Goal: Task Accomplishment & Management: Manage account settings

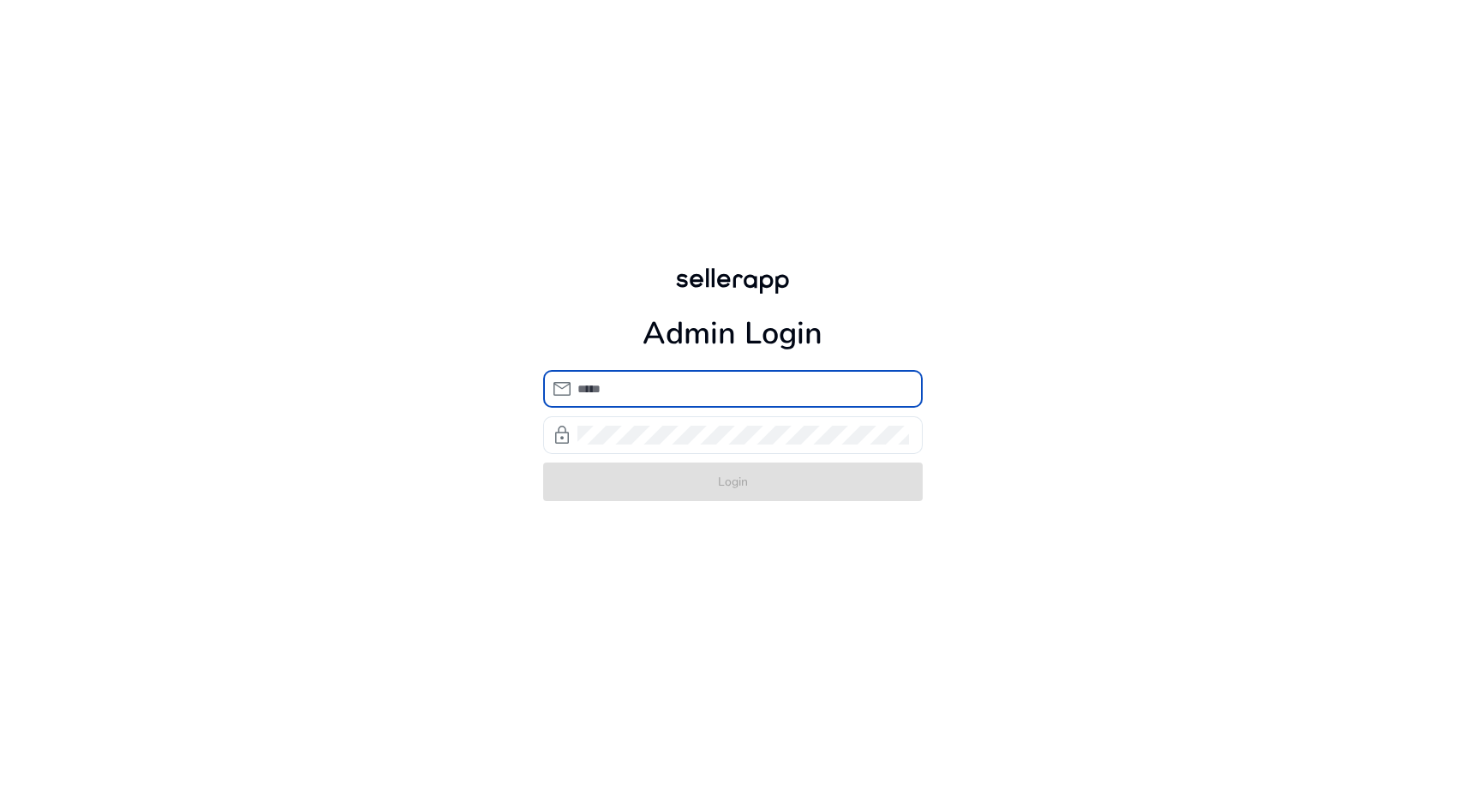
type input "**********"
click at [740, 481] on form "**********" at bounding box center [733, 435] width 380 height 131
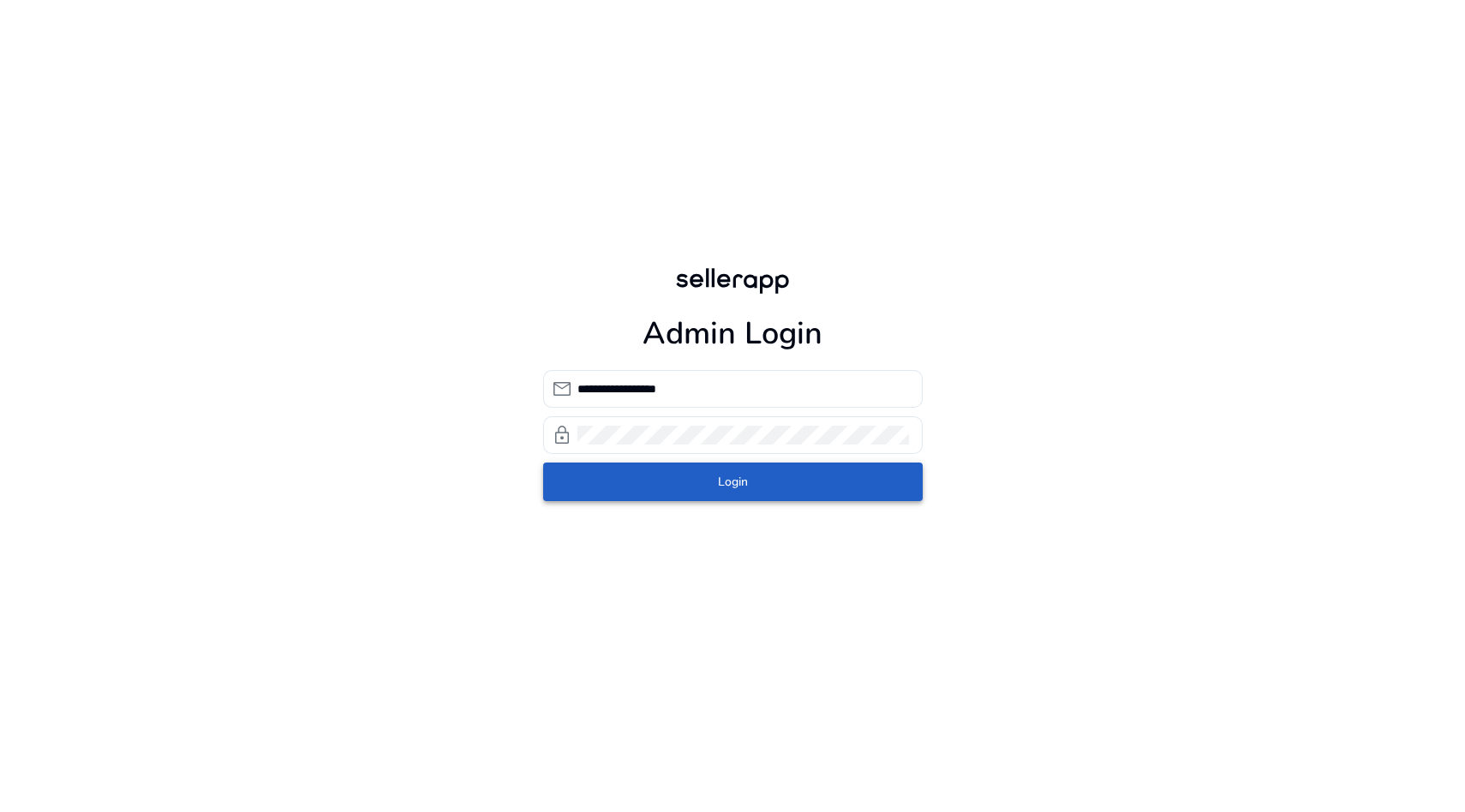
click at [740, 481] on span "Login" at bounding box center [733, 482] width 30 height 18
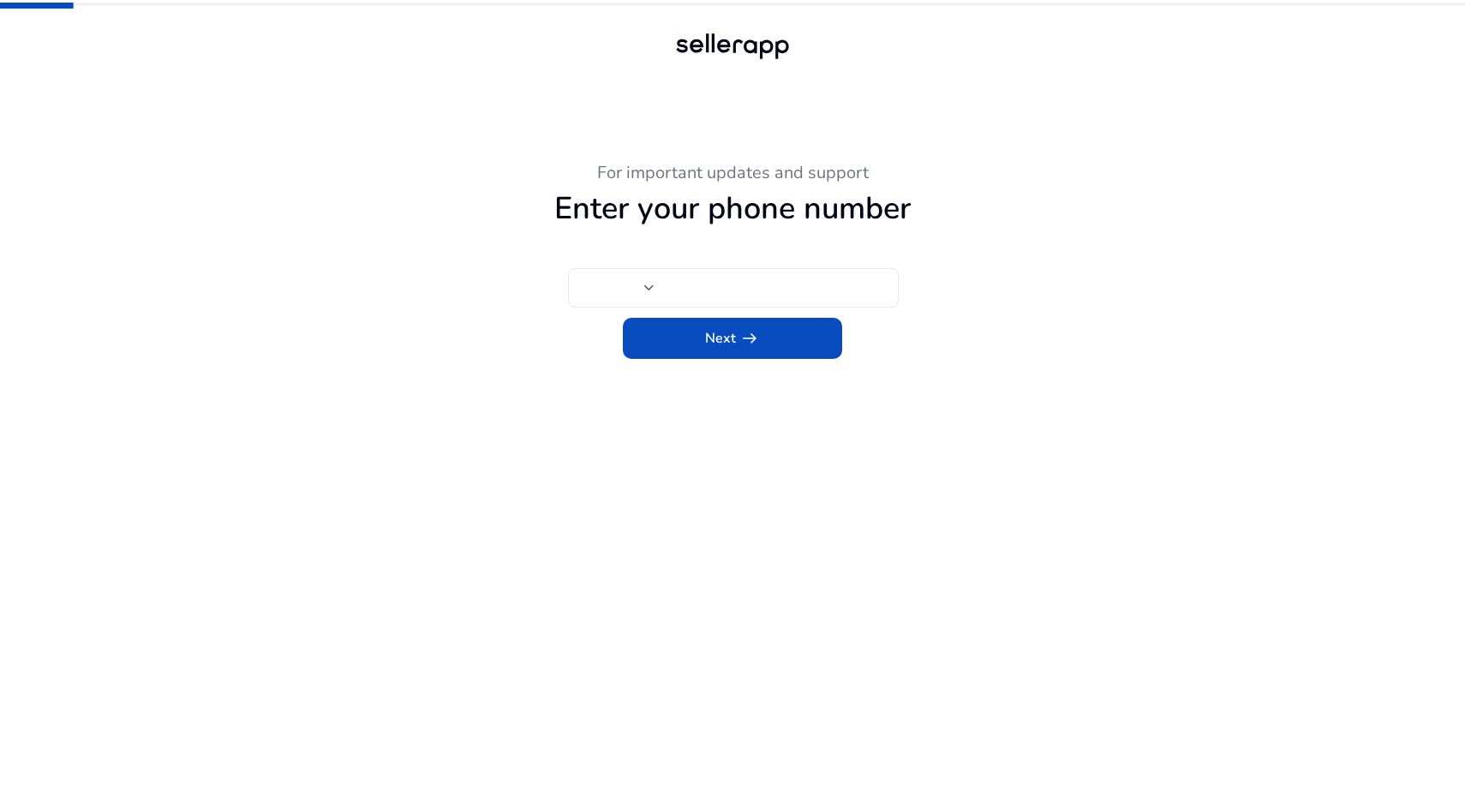
type input "***"
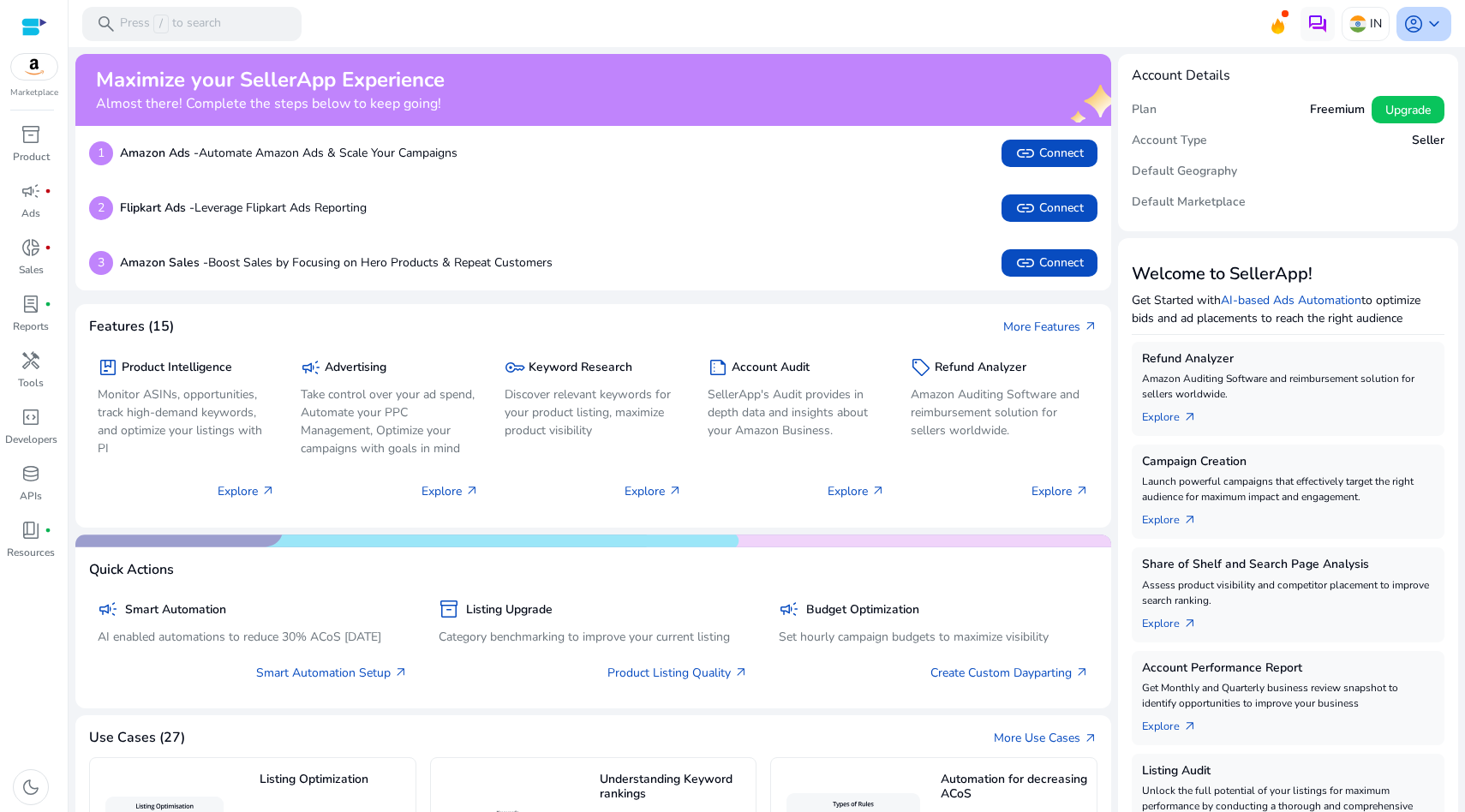
click at [1442, 32] on div "account_circle keyboard_arrow_down" at bounding box center [1424, 23] width 55 height 34
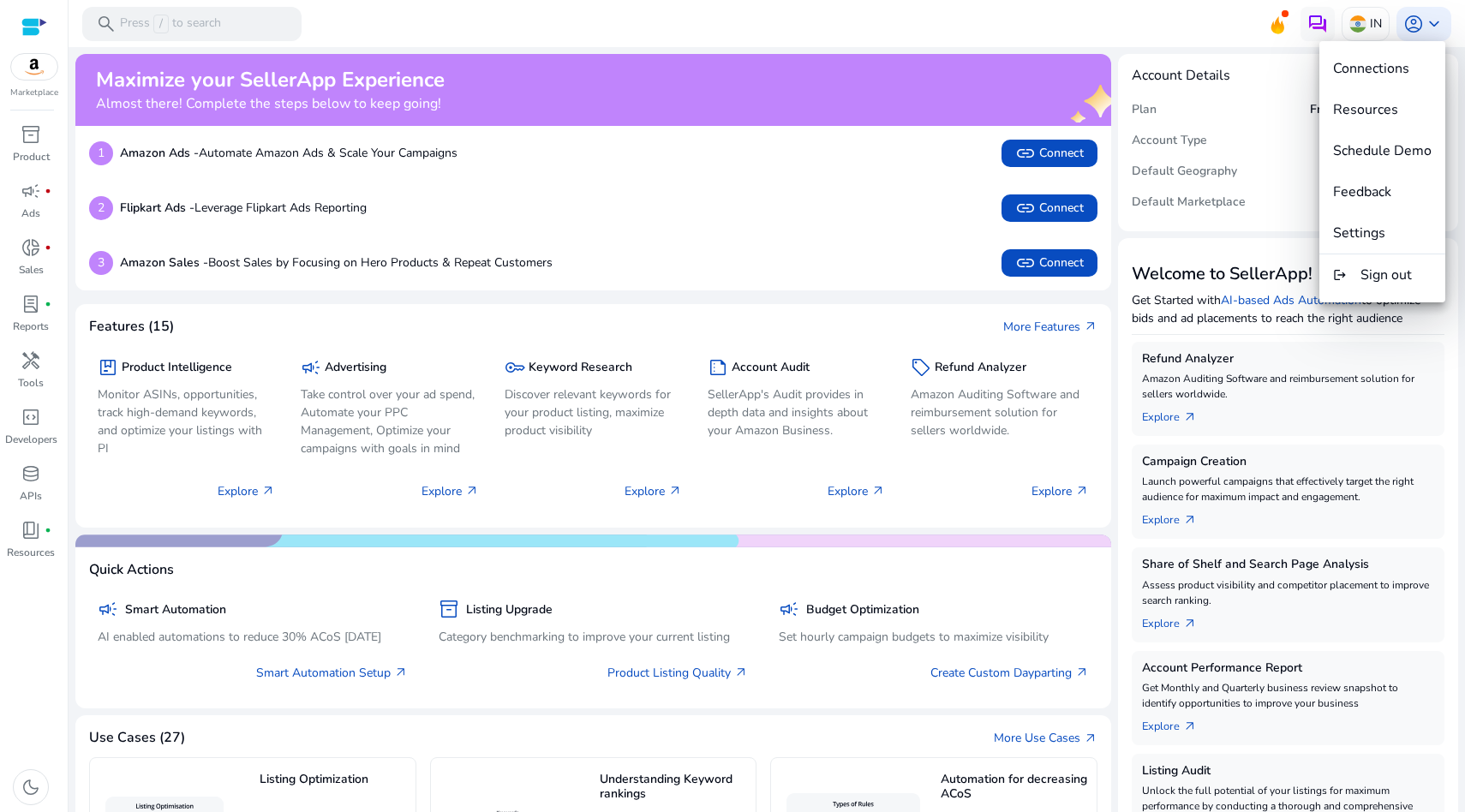
click at [963, 31] on div at bounding box center [732, 406] width 1465 height 812
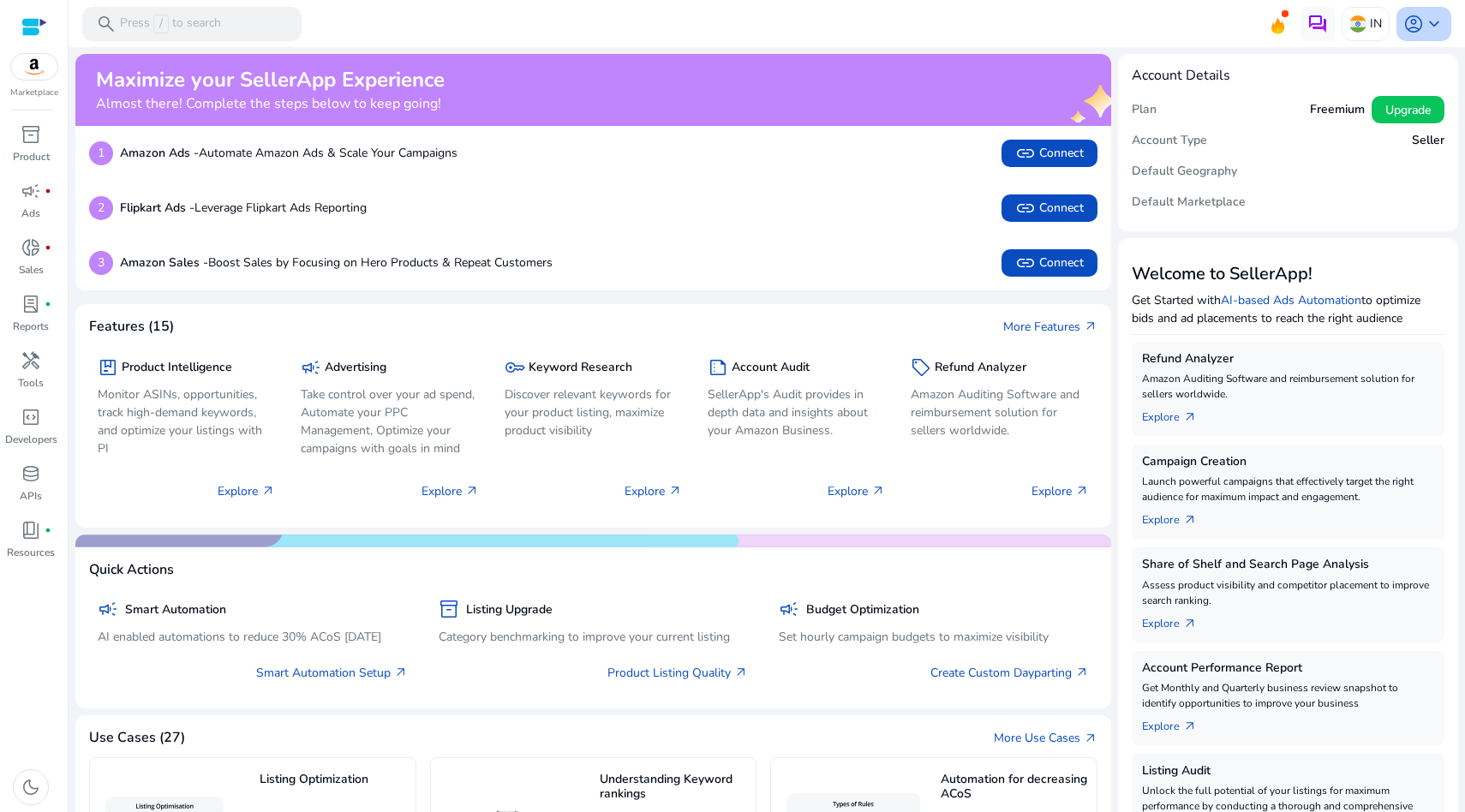
click at [1416, 28] on span "account_circle" at bounding box center [1413, 23] width 20 height 20
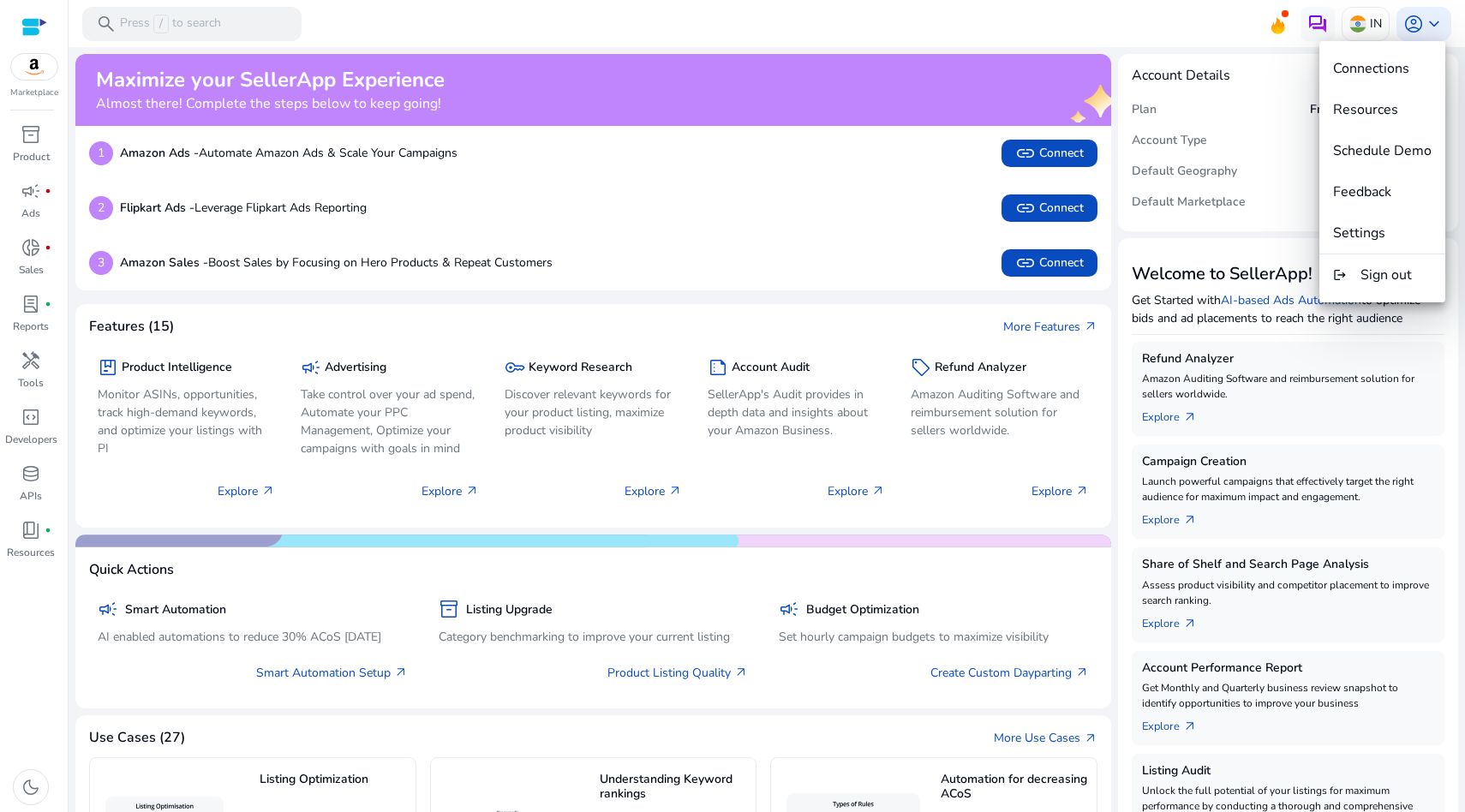
click at [1089, 39] on div at bounding box center [732, 406] width 1465 height 812
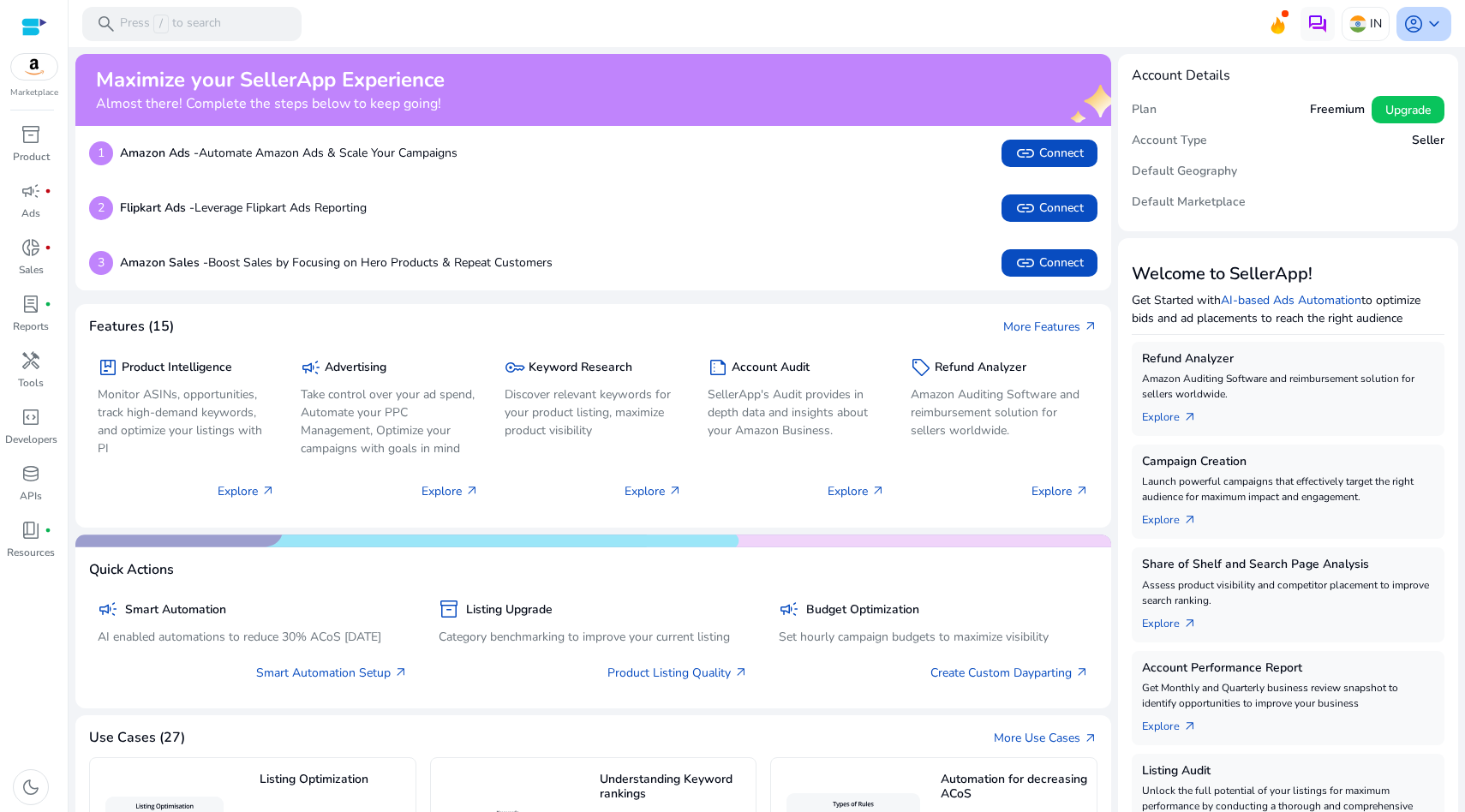
click at [1407, 18] on span "account_circle" at bounding box center [1413, 23] width 20 height 20
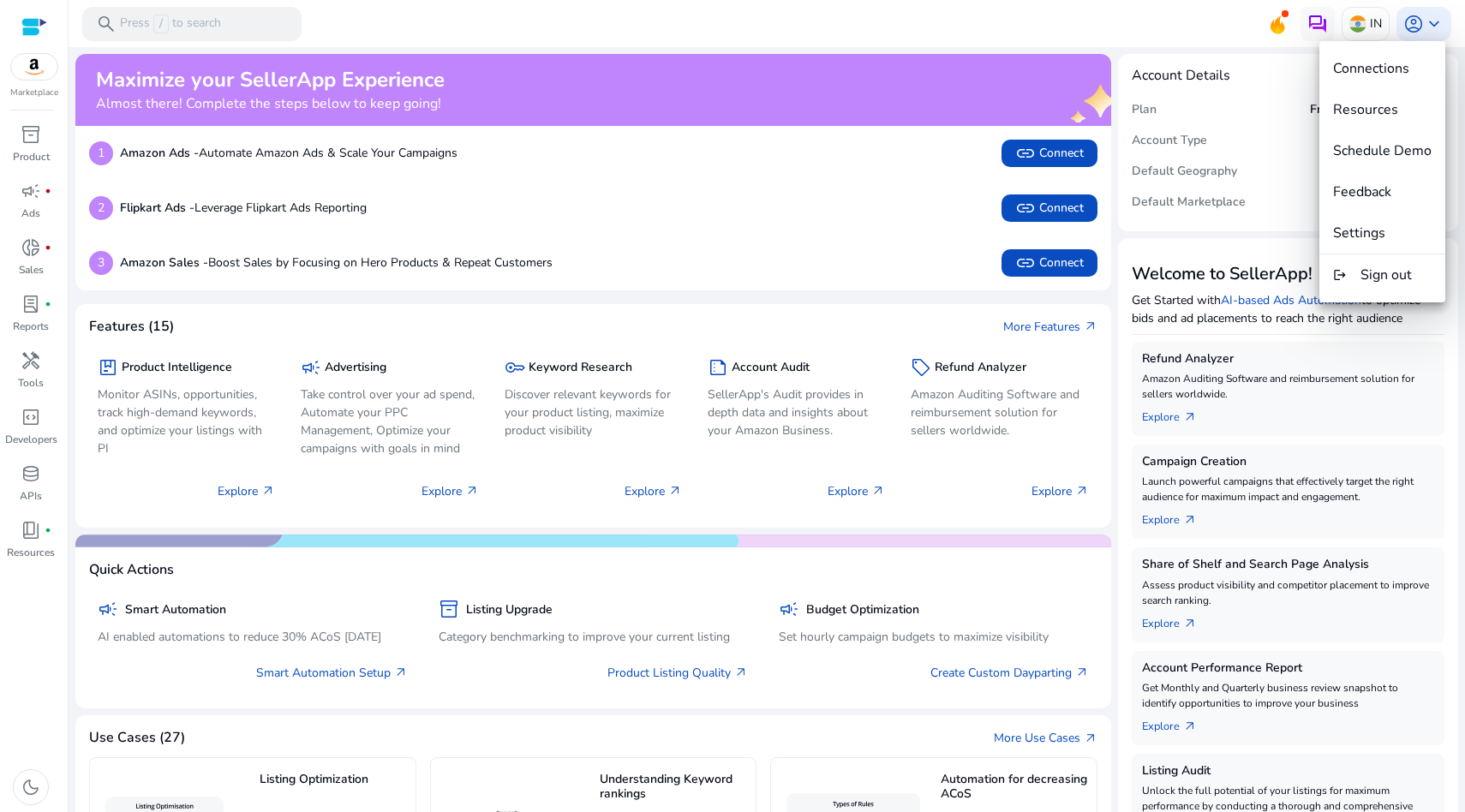
click at [1074, 23] on div at bounding box center [732, 406] width 1465 height 812
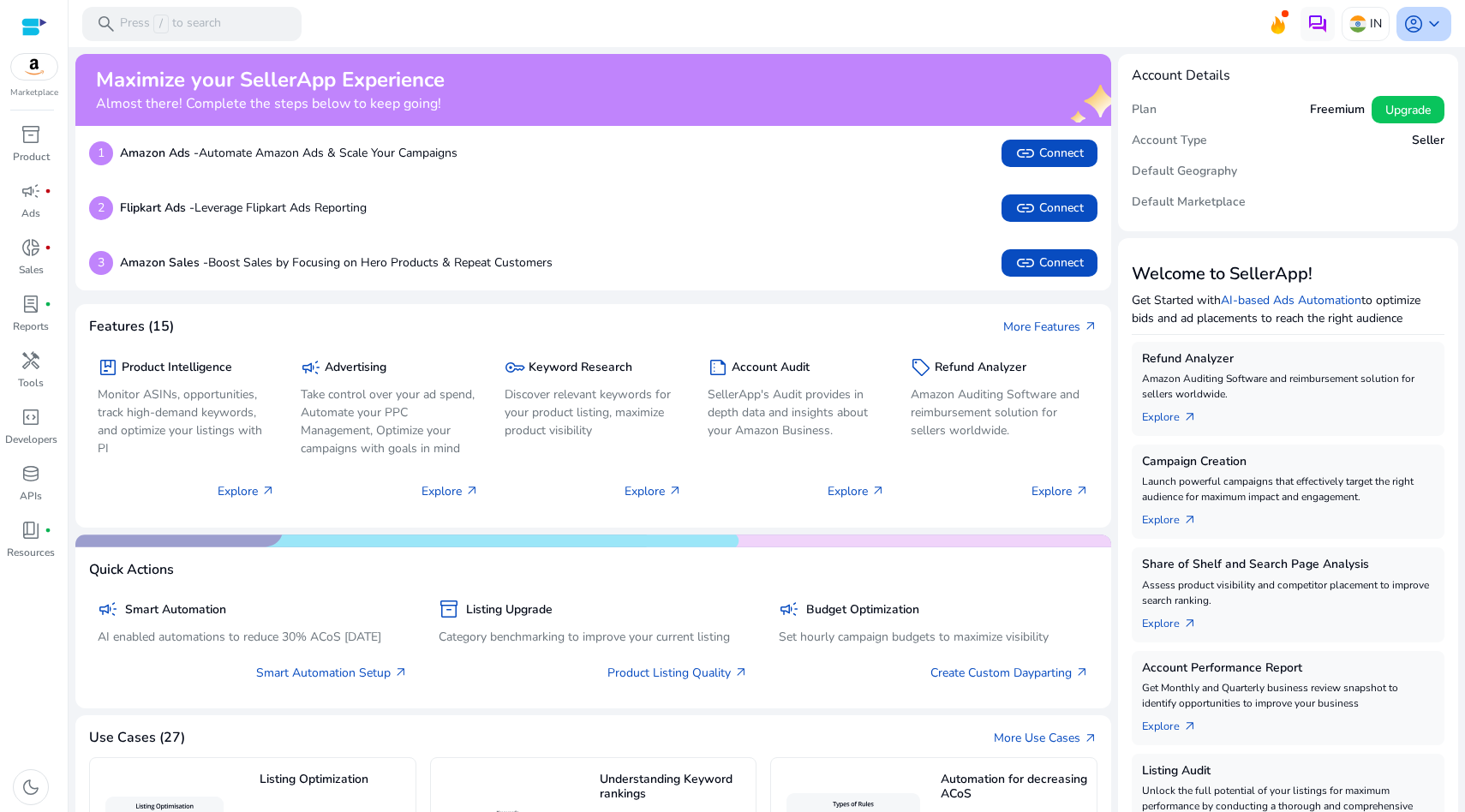
click at [1424, 23] on span "keyboard_arrow_down" at bounding box center [1434, 23] width 20 height 20
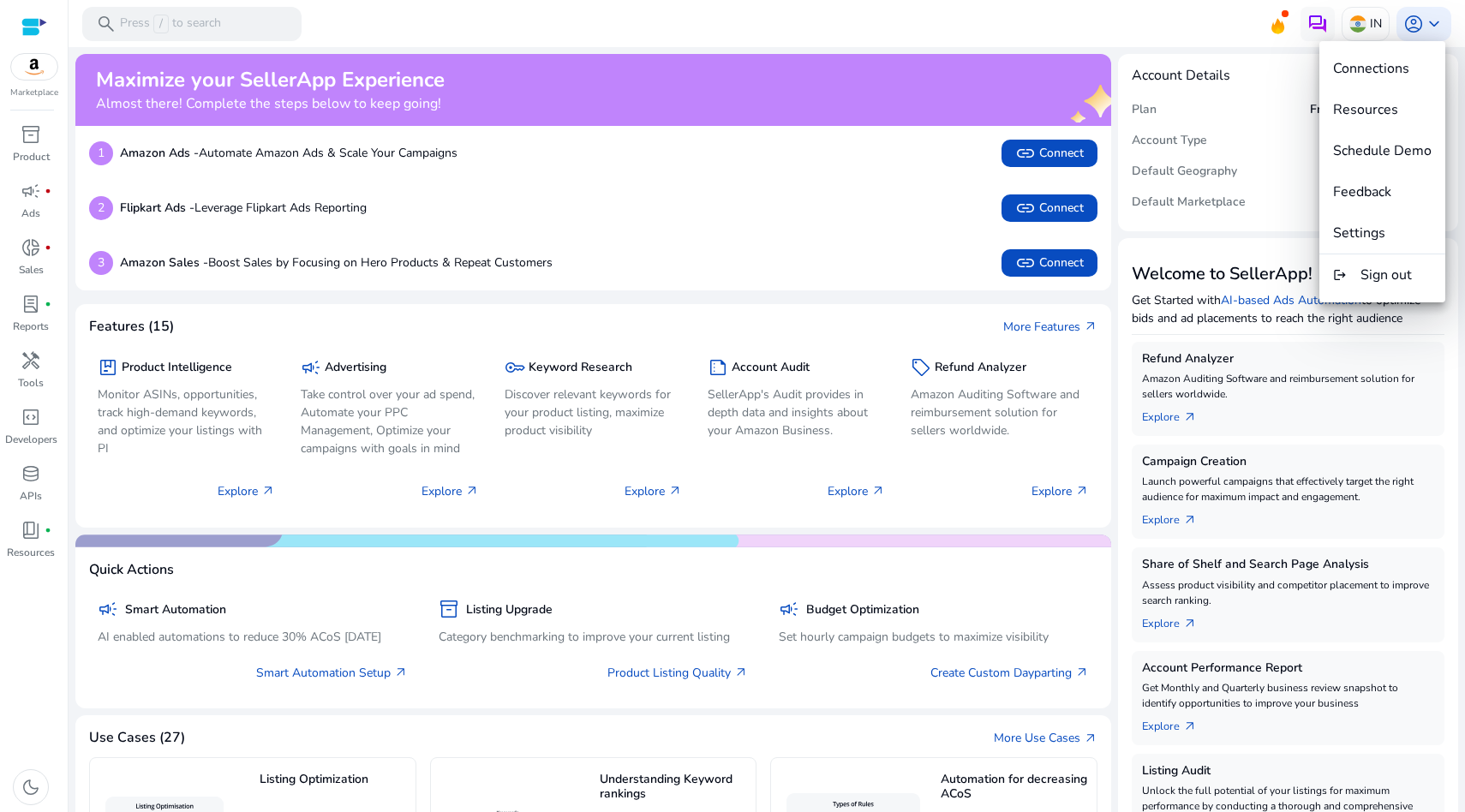
click at [1102, 28] on div at bounding box center [732, 406] width 1465 height 812
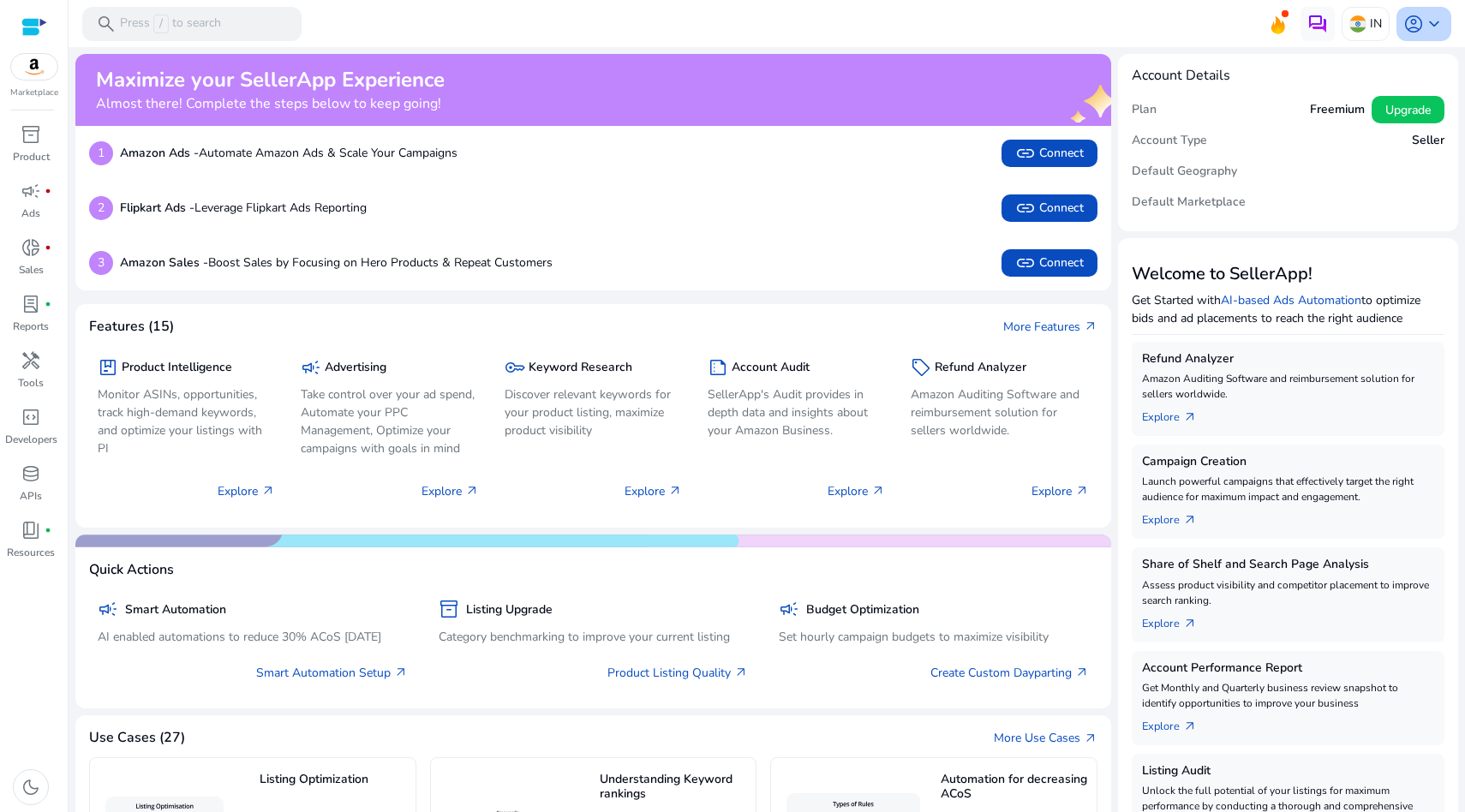
click at [1412, 26] on span "account_circle" at bounding box center [1413, 23] width 20 height 20
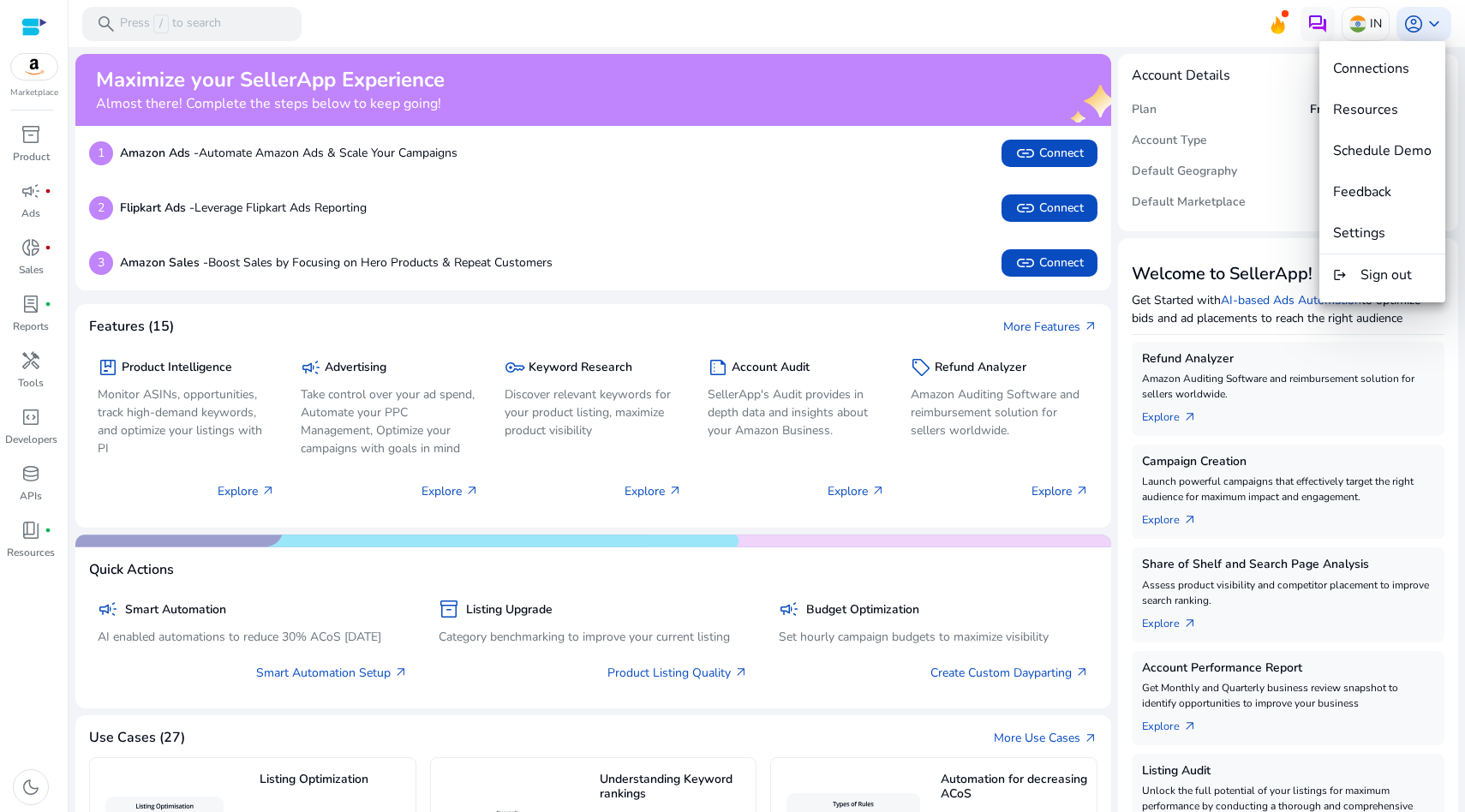
click at [1143, 29] on div at bounding box center [732, 406] width 1465 height 812
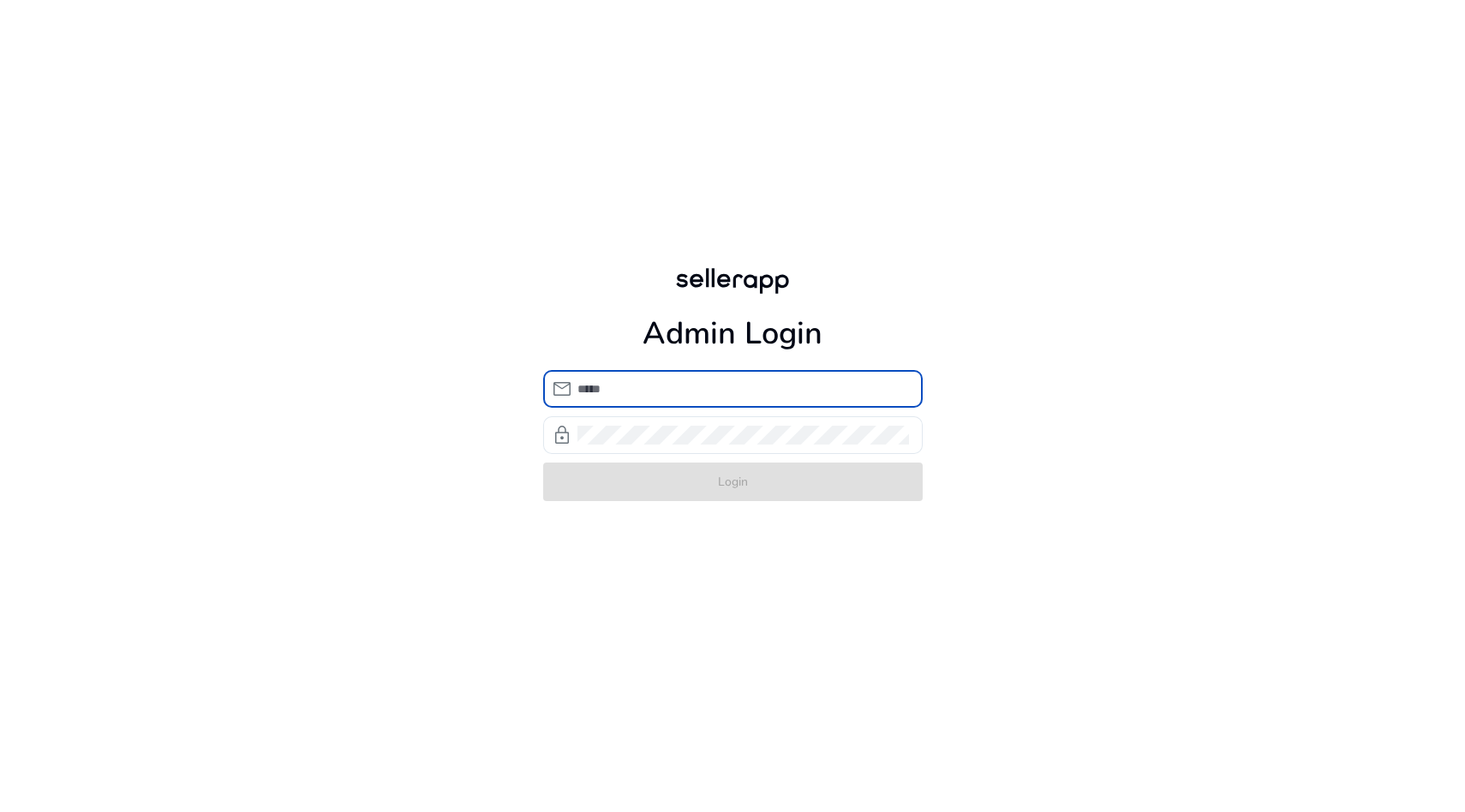
type input "**********"
click at [695, 478] on form "**********" at bounding box center [733, 435] width 380 height 131
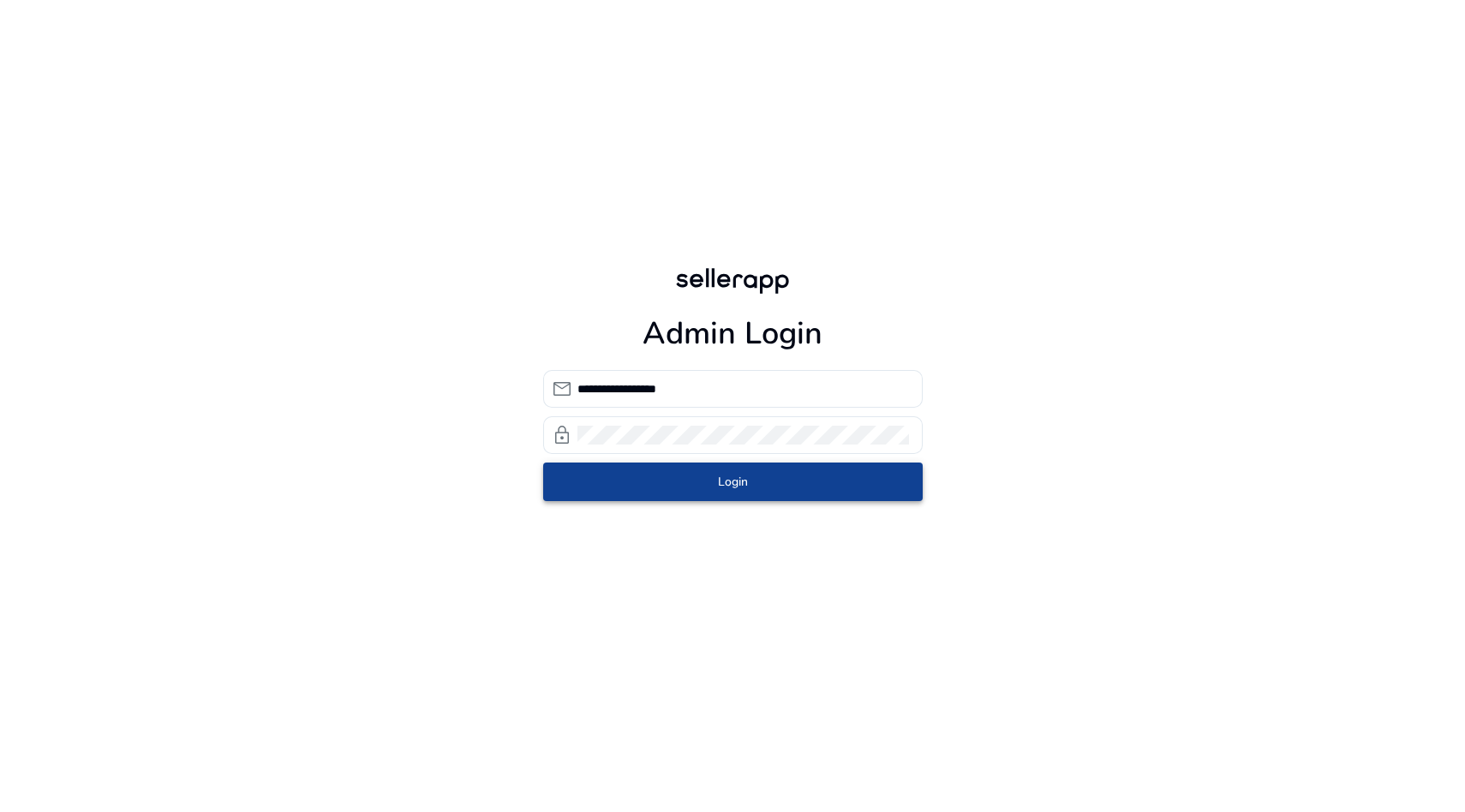
click at [695, 478] on span "submit" at bounding box center [733, 481] width 380 height 41
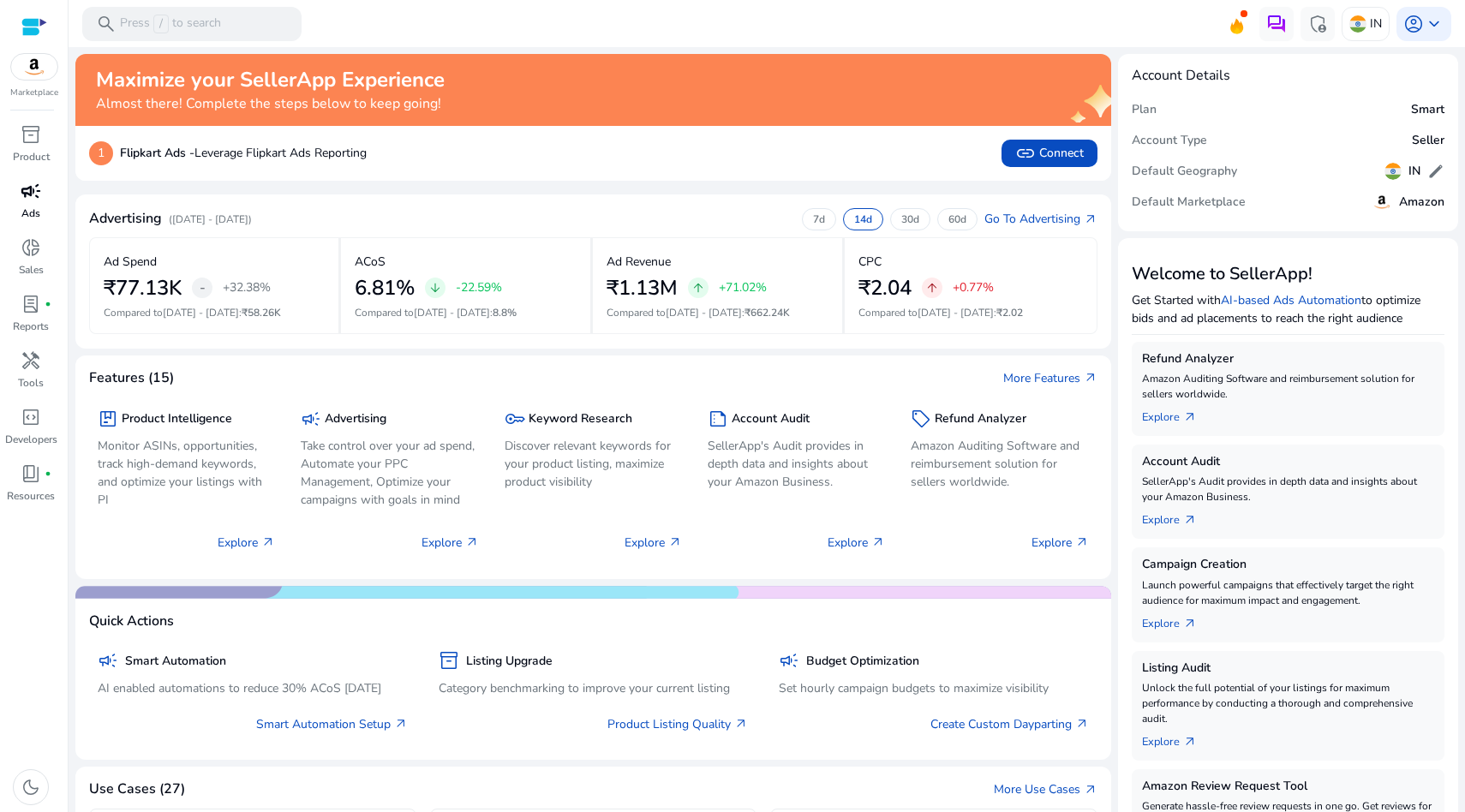
click at [25, 189] on span "campaign" at bounding box center [30, 190] width 20 height 20
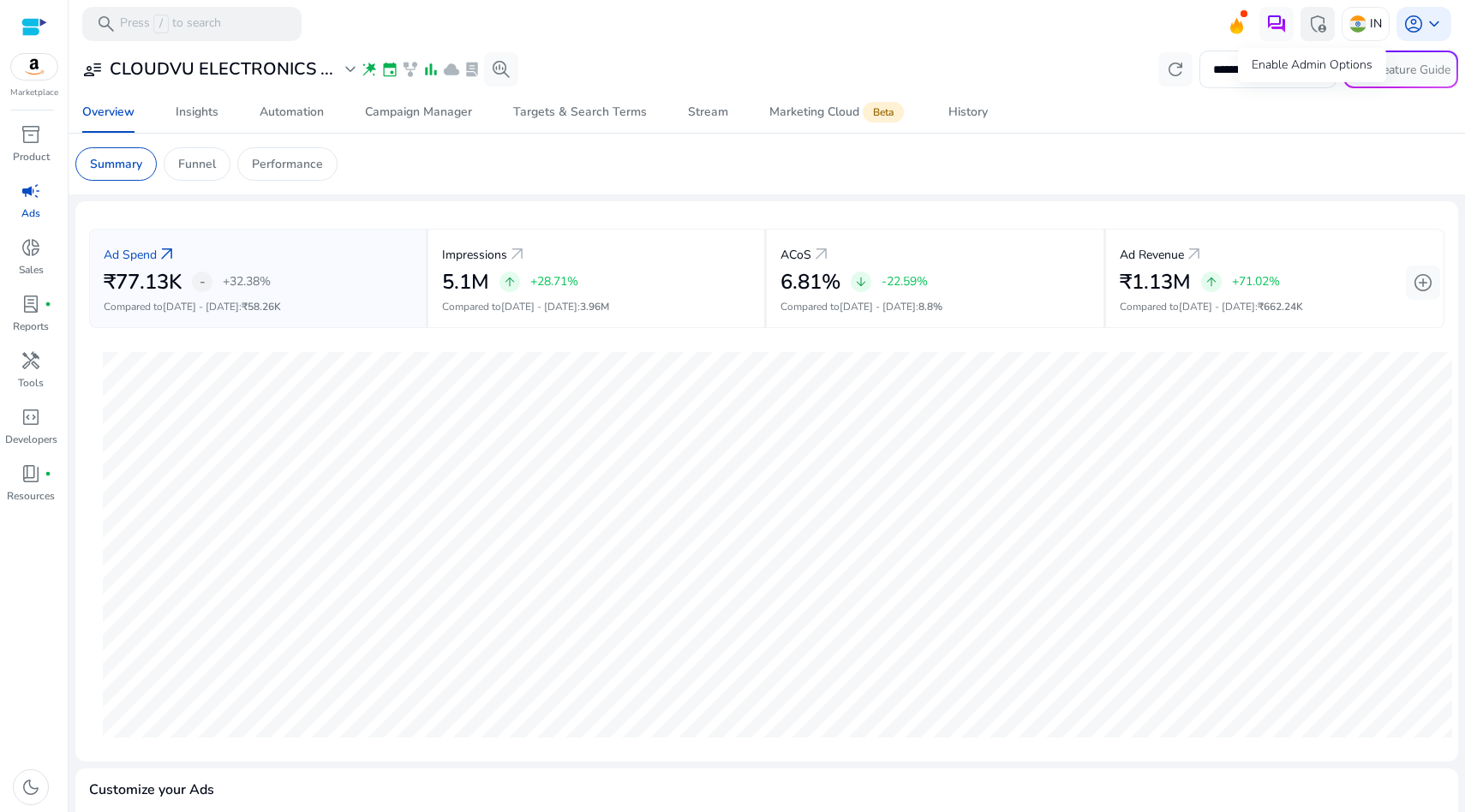
click at [1315, 20] on span "admin_panel_settings" at bounding box center [1318, 23] width 20 height 20
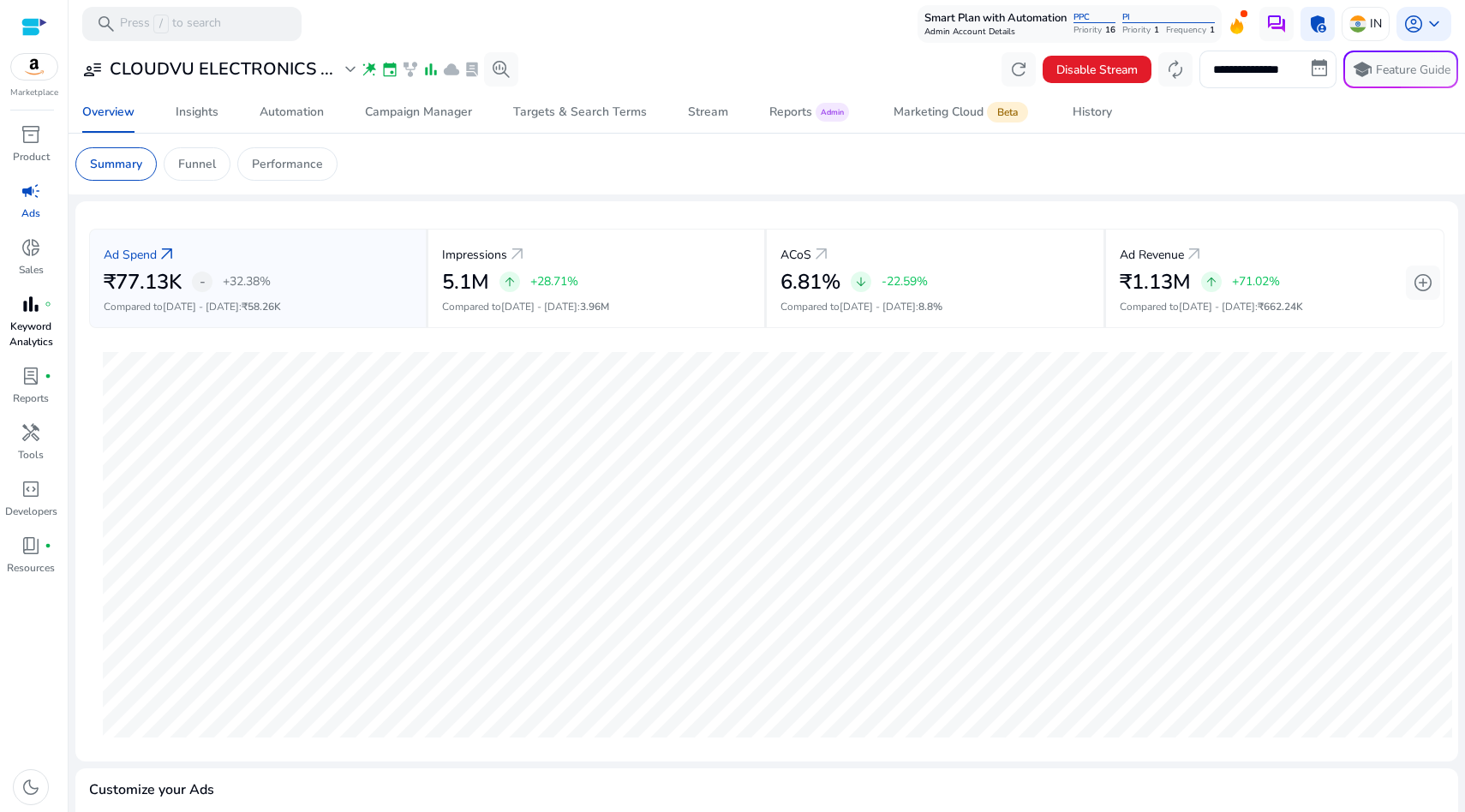
click at [25, 327] on p "Keyword Analytics" at bounding box center [30, 335] width 61 height 31
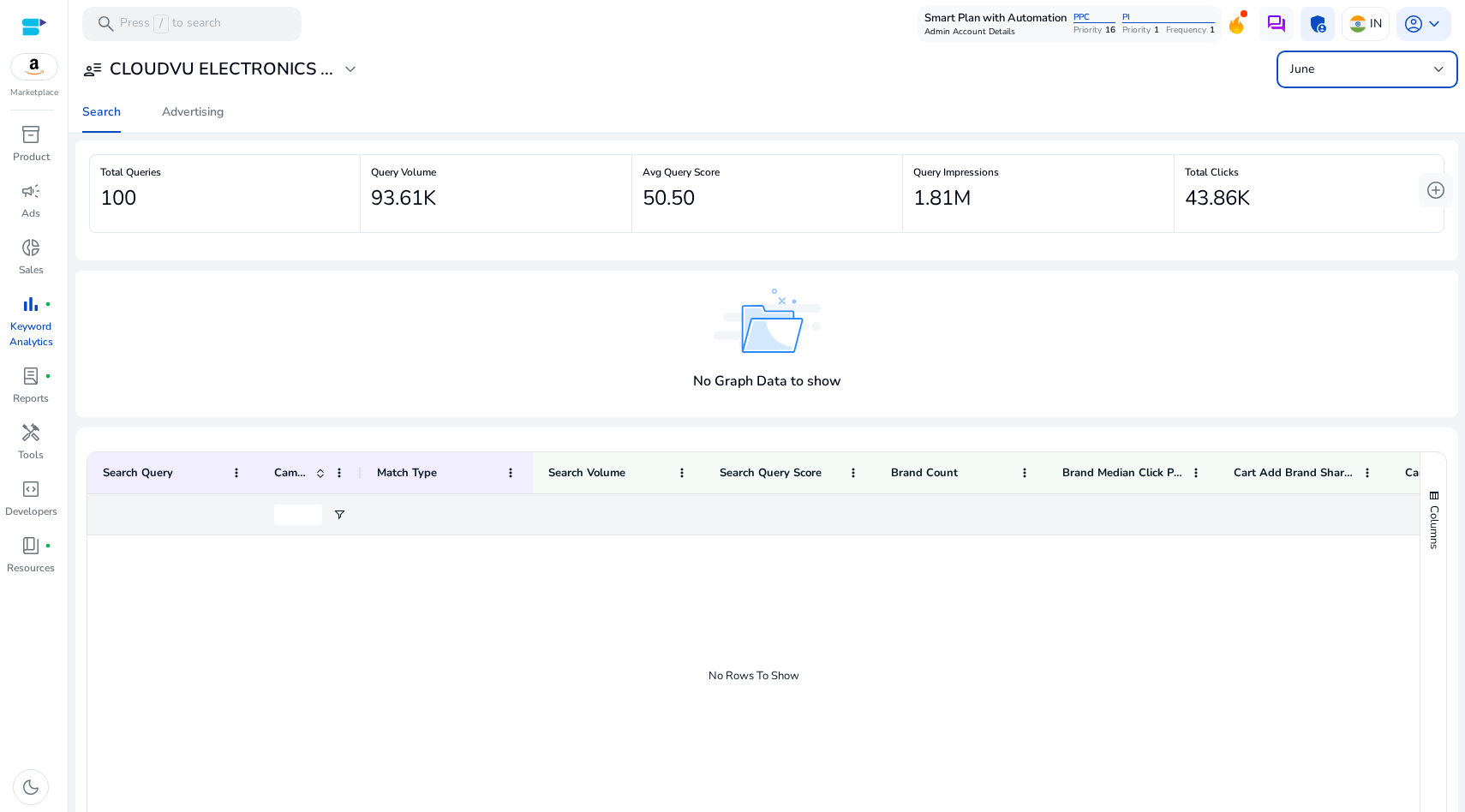
click at [1292, 73] on span "June" at bounding box center [1302, 68] width 24 height 17
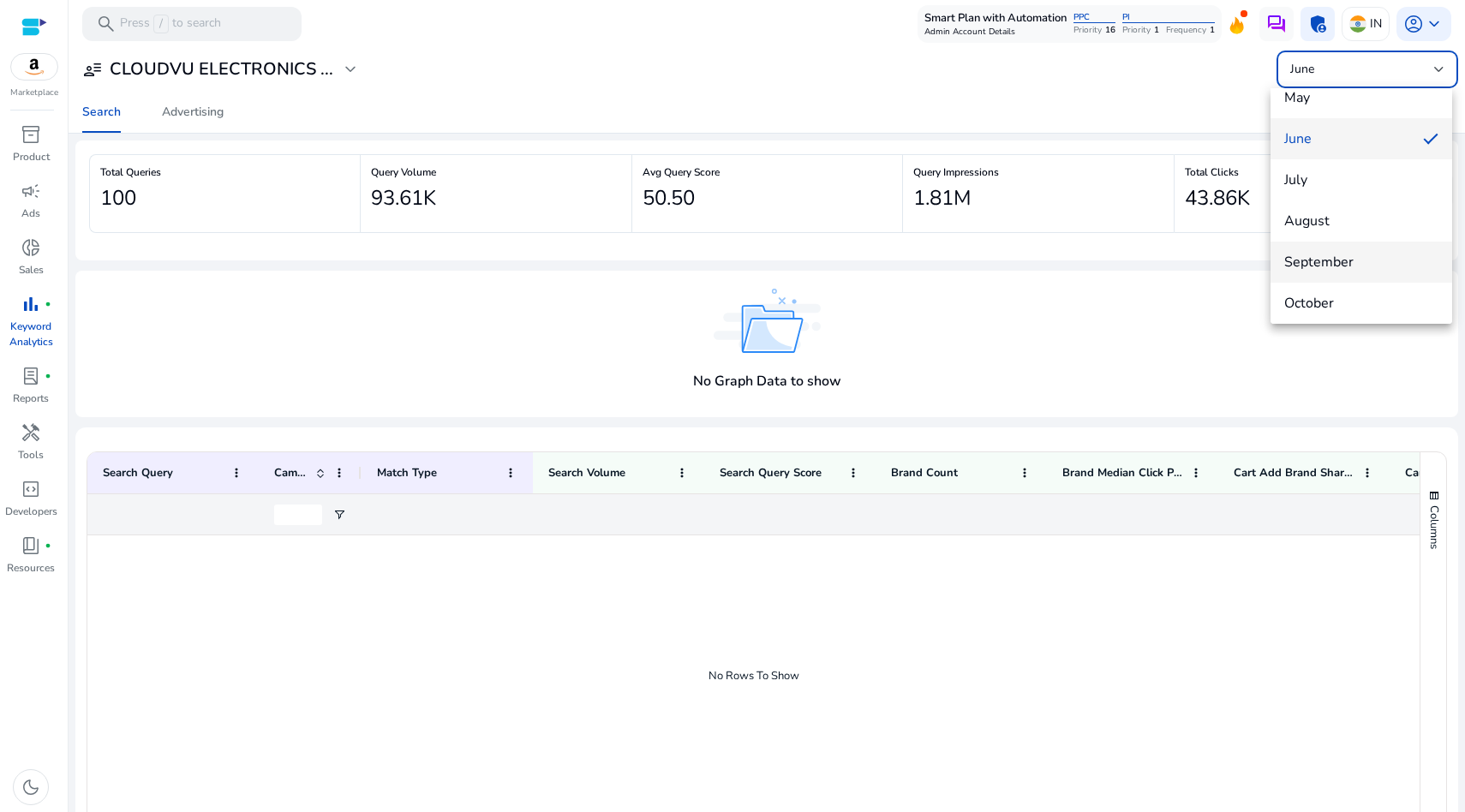
scroll to position [180, 0]
click at [1318, 263] on span "September" at bounding box center [1362, 264] width 154 height 19
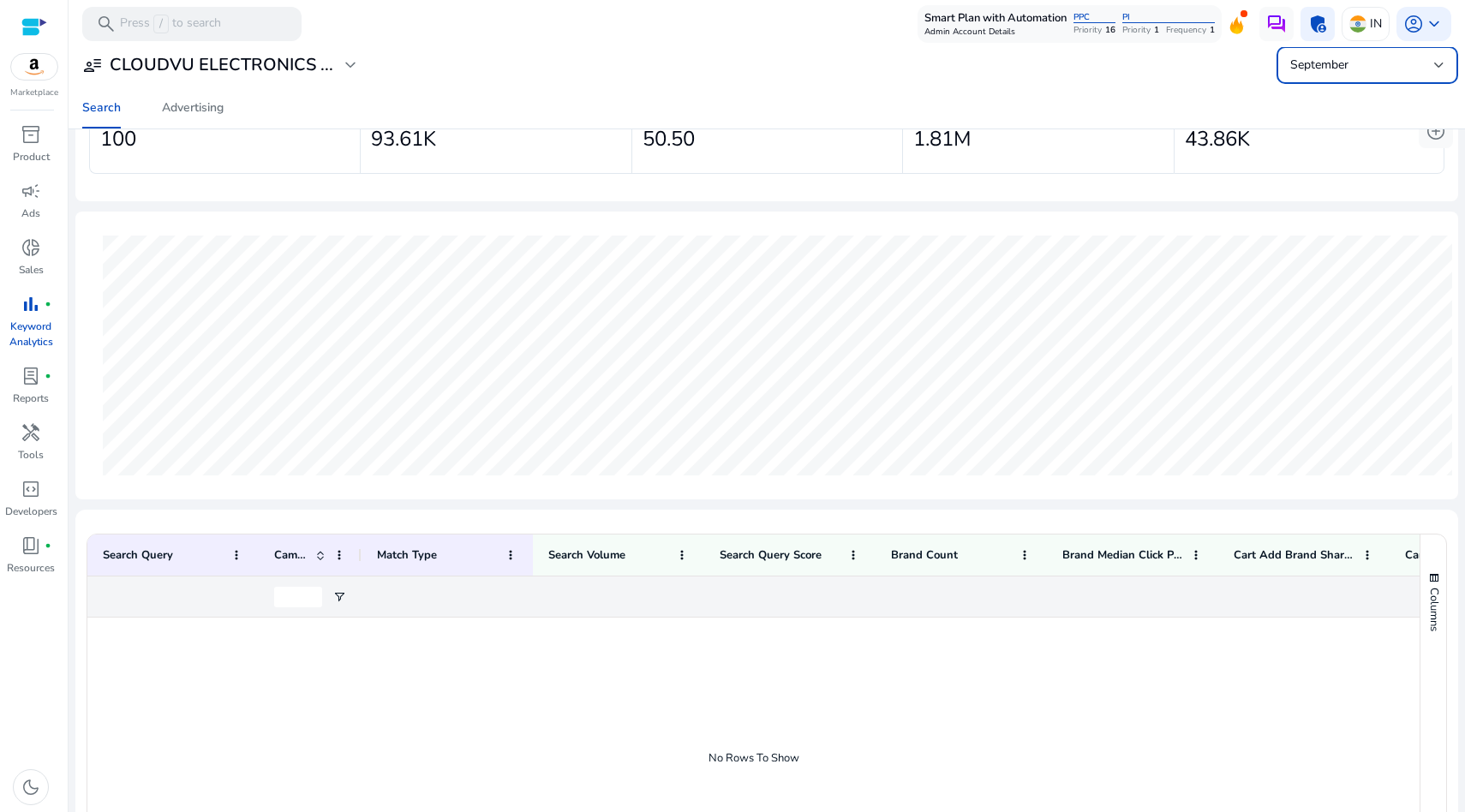
scroll to position [212, 0]
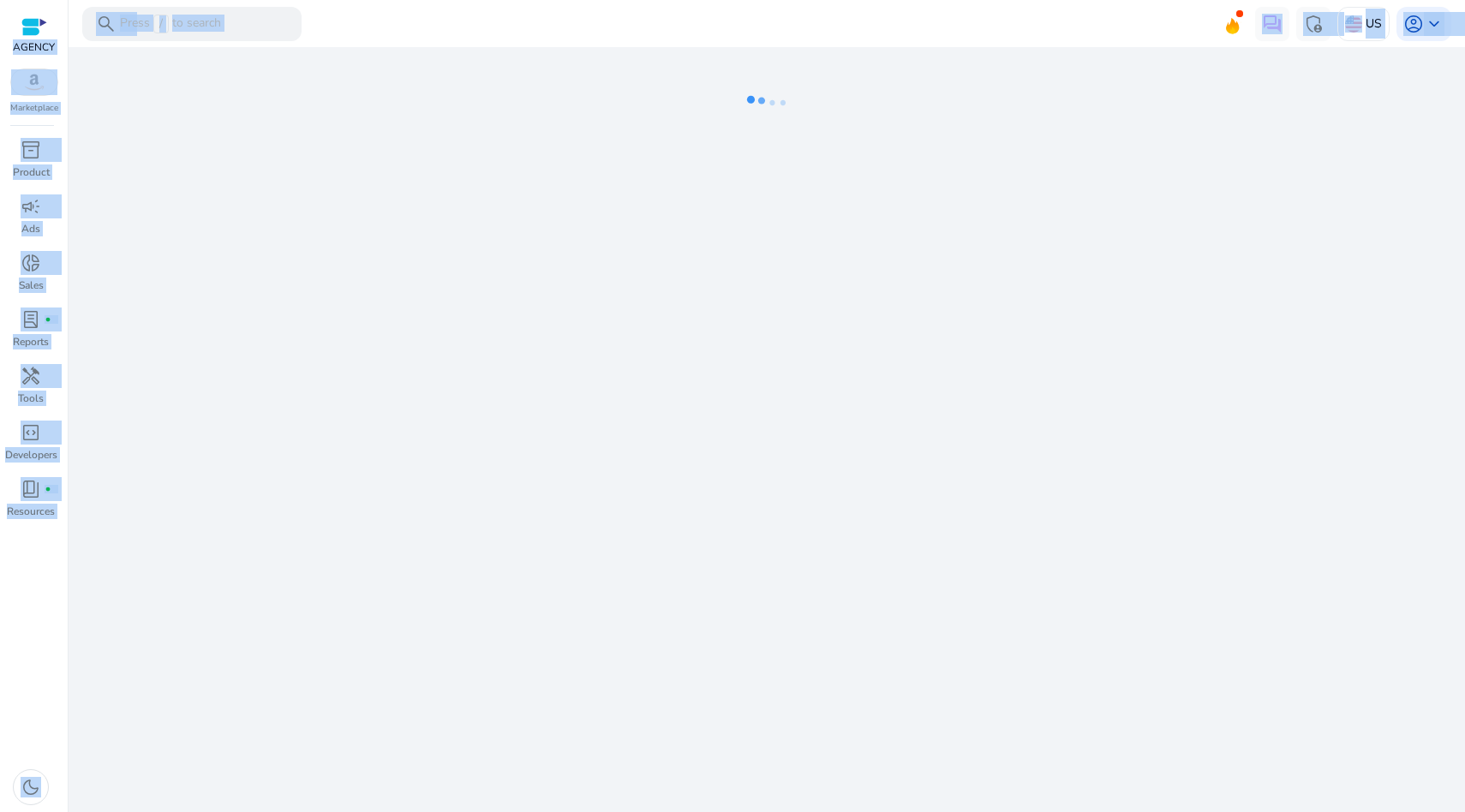
drag, startPoint x: 27, startPoint y: 206, endPoint x: 498, endPoint y: 271, distance: 475.5
click at [27, 206] on span "campaign" at bounding box center [30, 206] width 20 height 20
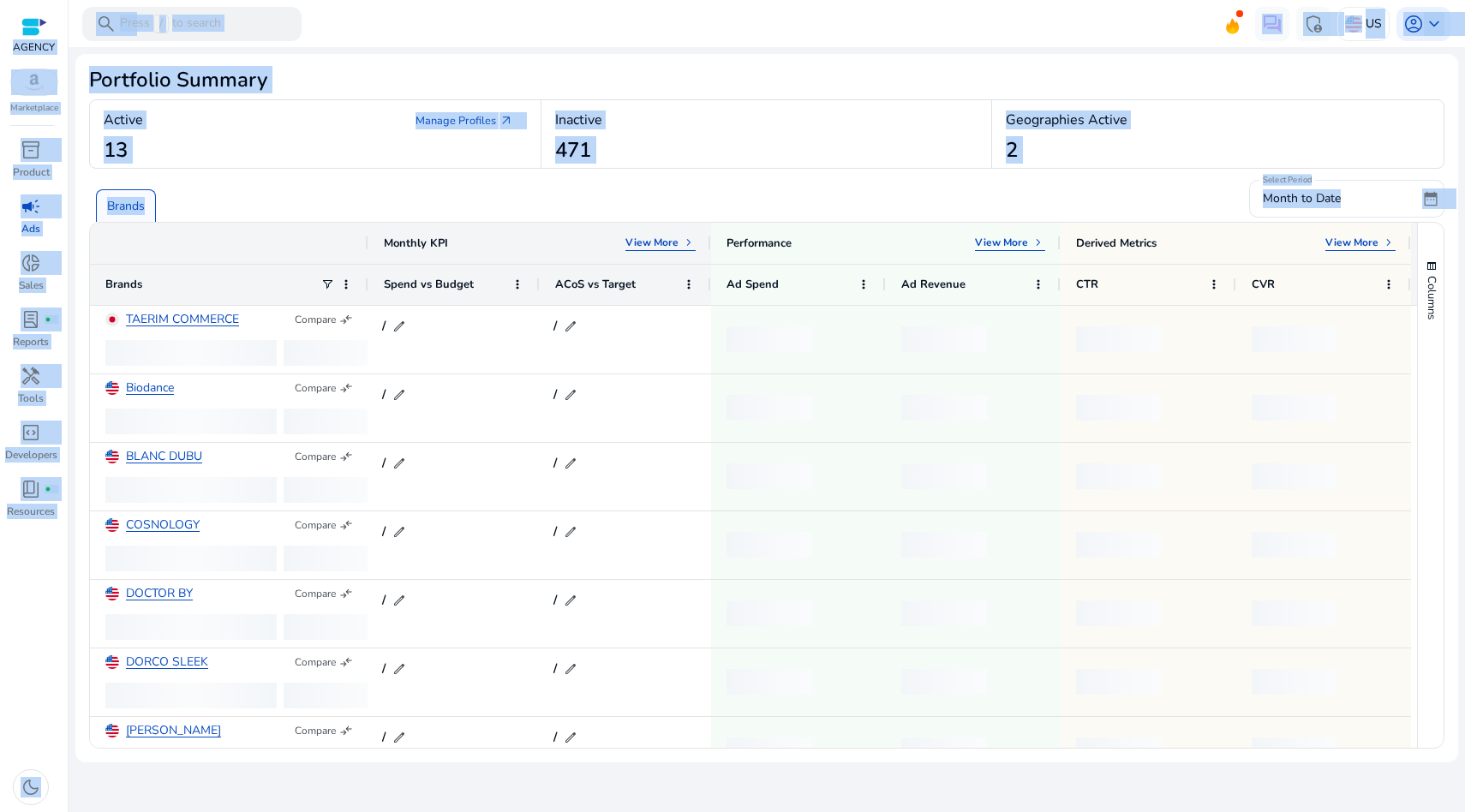
click at [313, 172] on div "Brands Select Period Month to Date date_range" at bounding box center [766, 195] width 1356 height 53
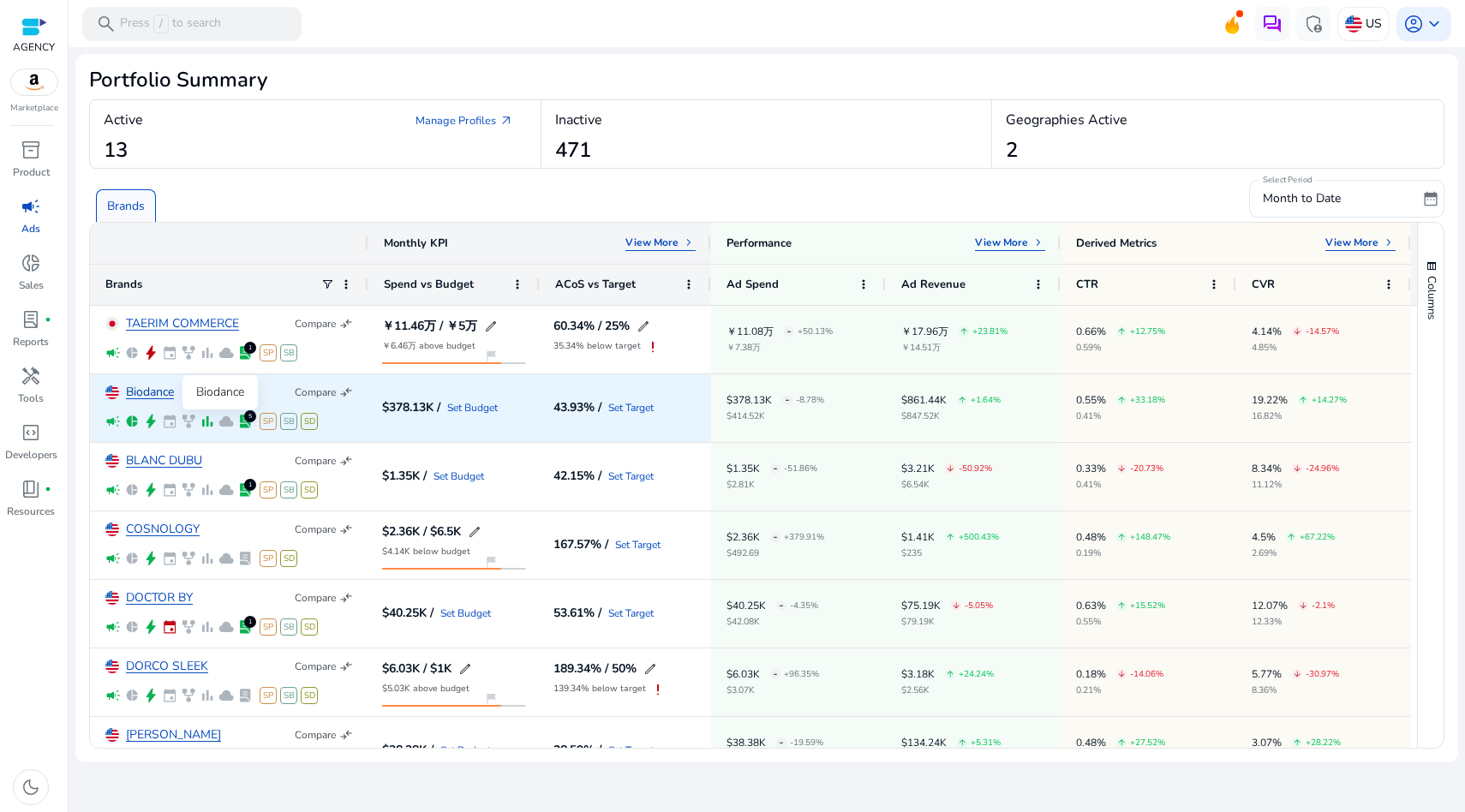
click at [161, 396] on link "Biodance" at bounding box center [149, 392] width 48 height 13
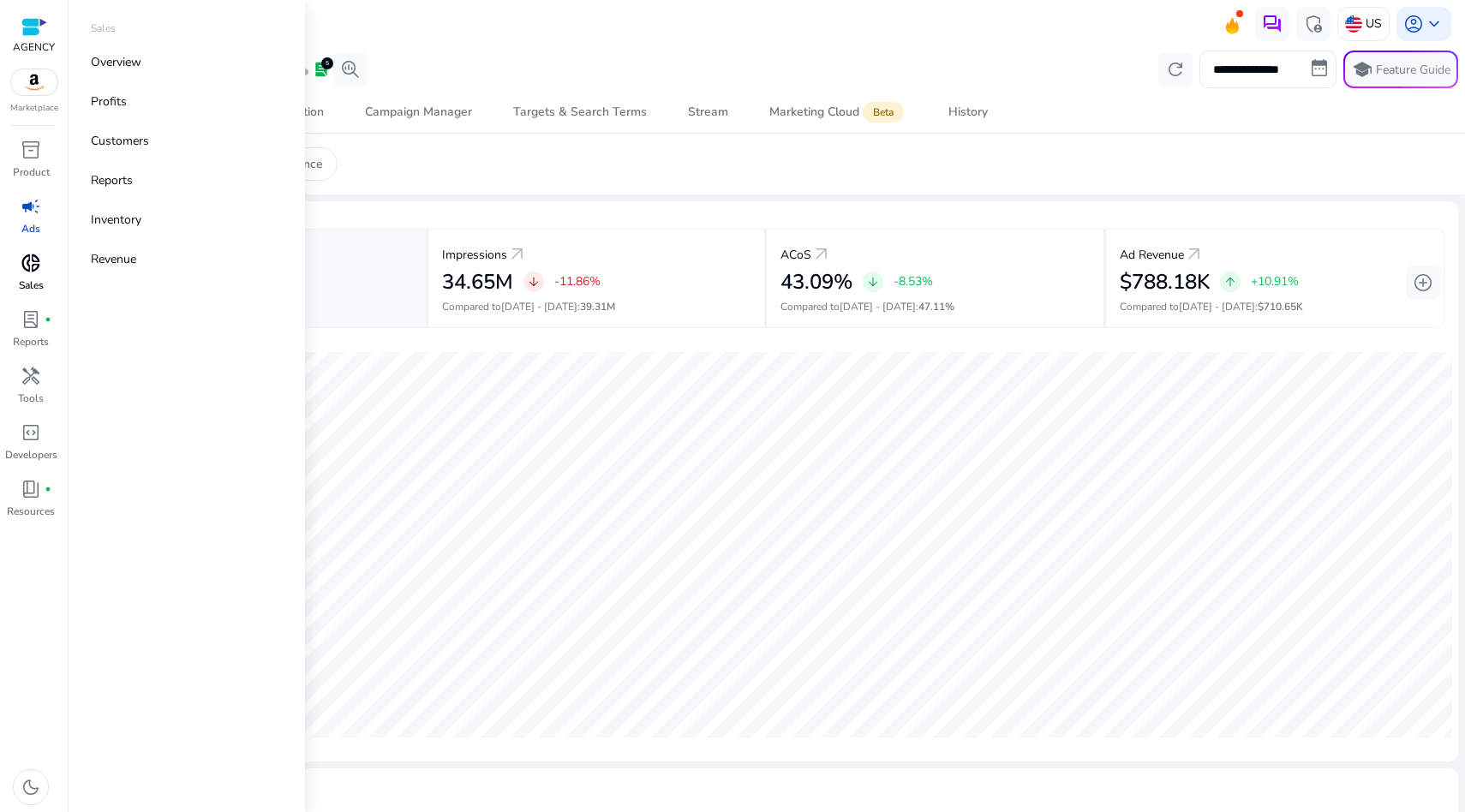
click at [30, 262] on span "donut_small" at bounding box center [30, 263] width 20 height 20
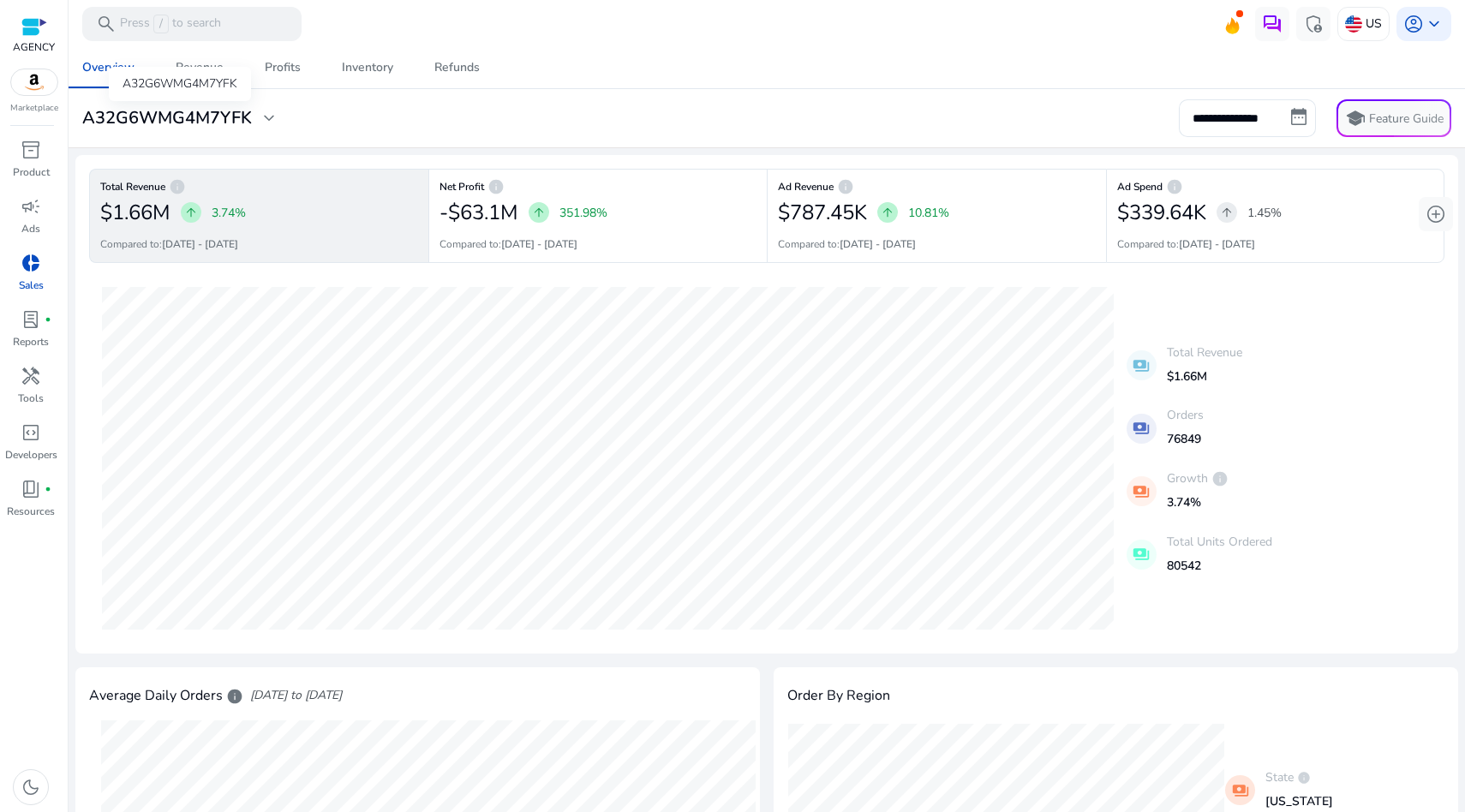
click at [259, 114] on span "expand_more" at bounding box center [268, 118] width 20 height 20
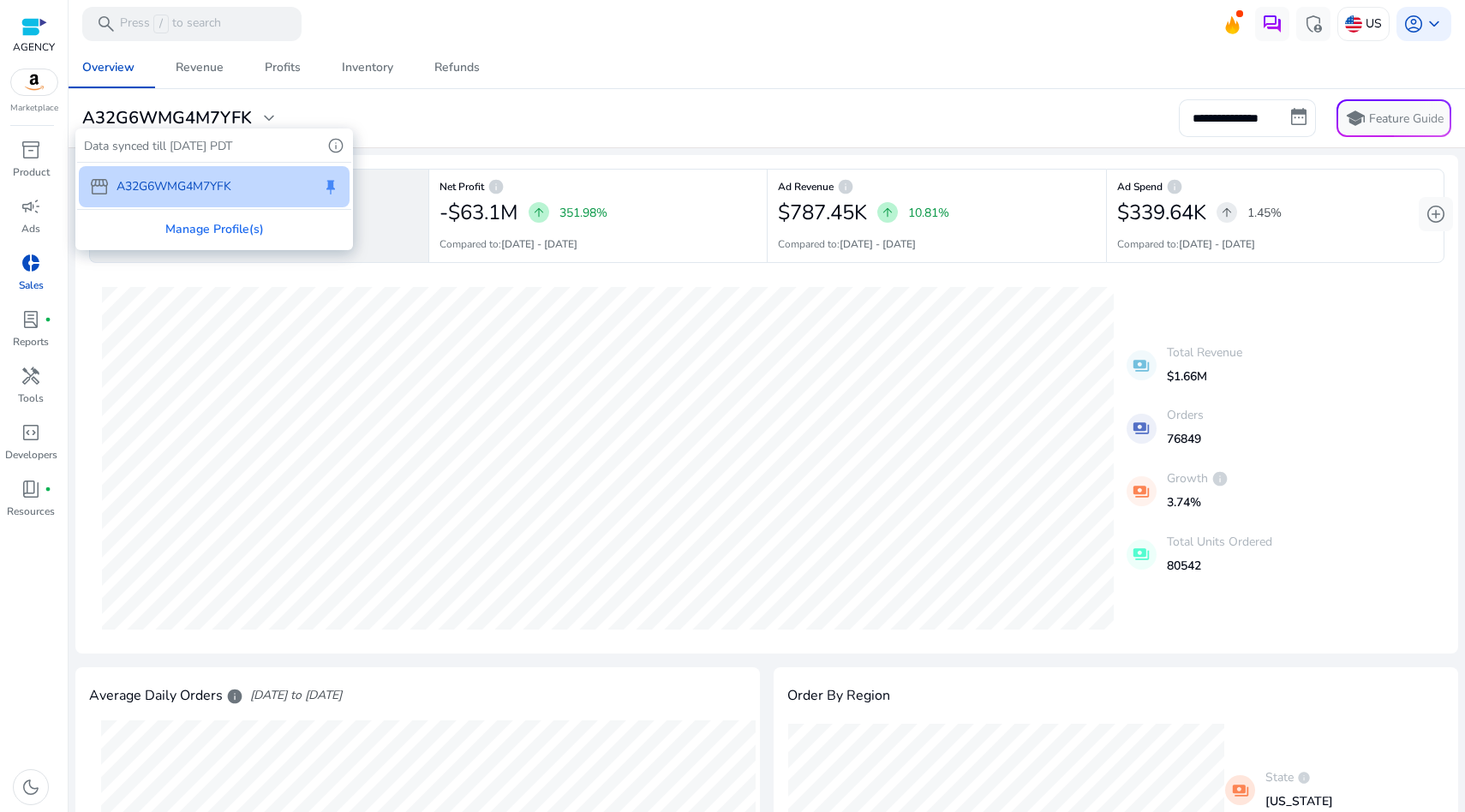
click at [509, 128] on div at bounding box center [732, 406] width 1465 height 812
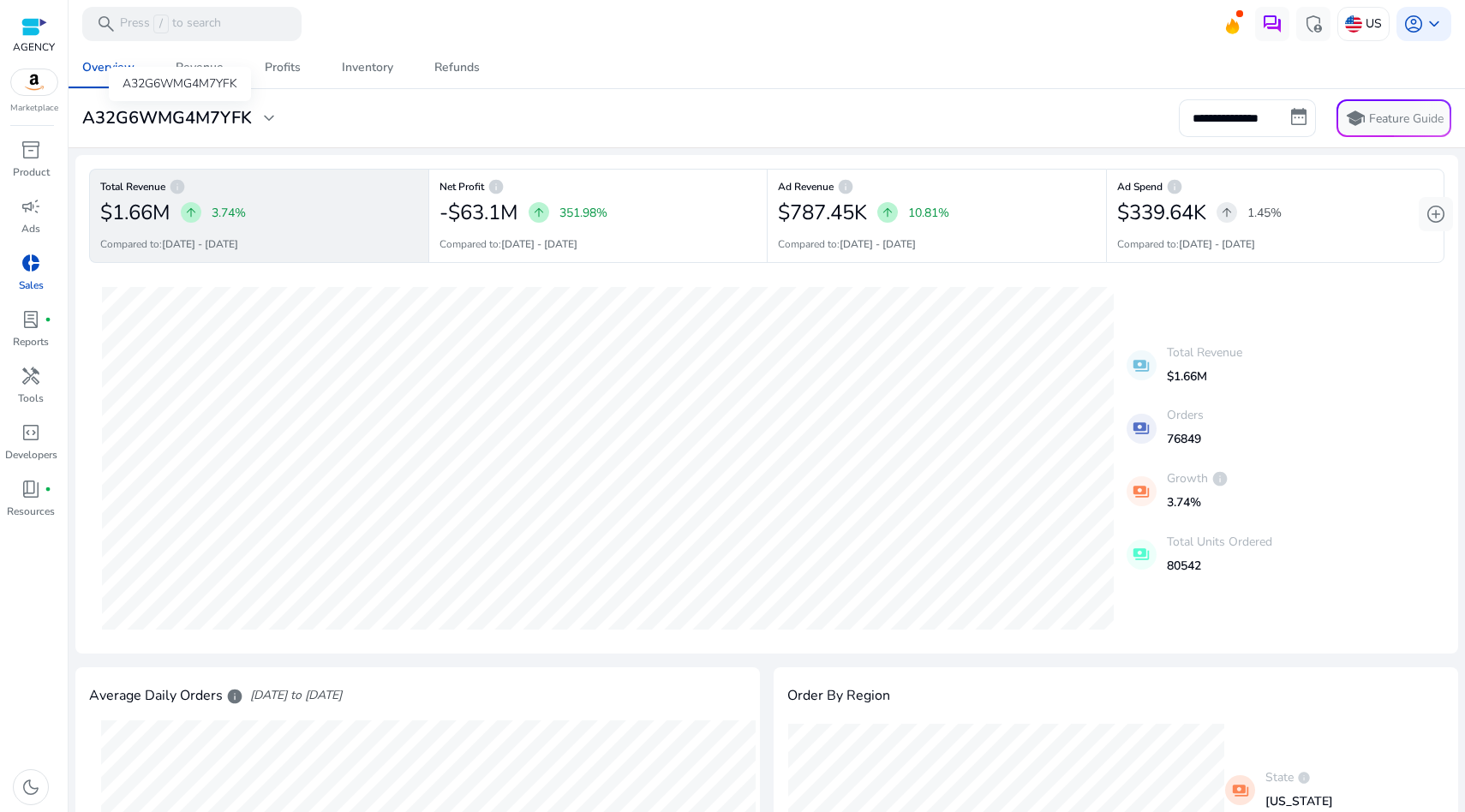
click at [257, 118] on div "A32G6WMG4M7YFK expand_more" at bounding box center [181, 118] width 197 height 20
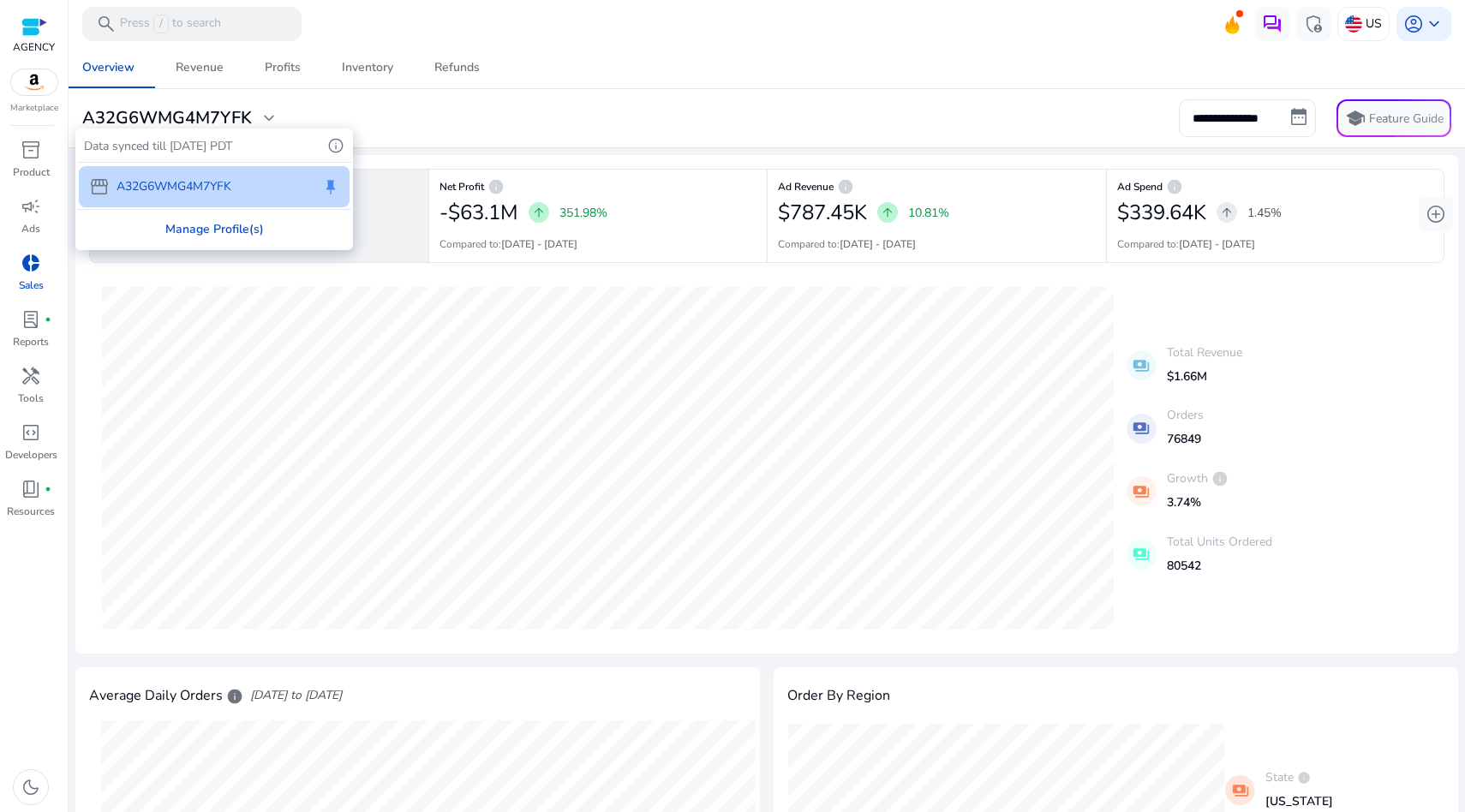
click at [229, 233] on div "Manage Profile(s)" at bounding box center [214, 229] width 274 height 39
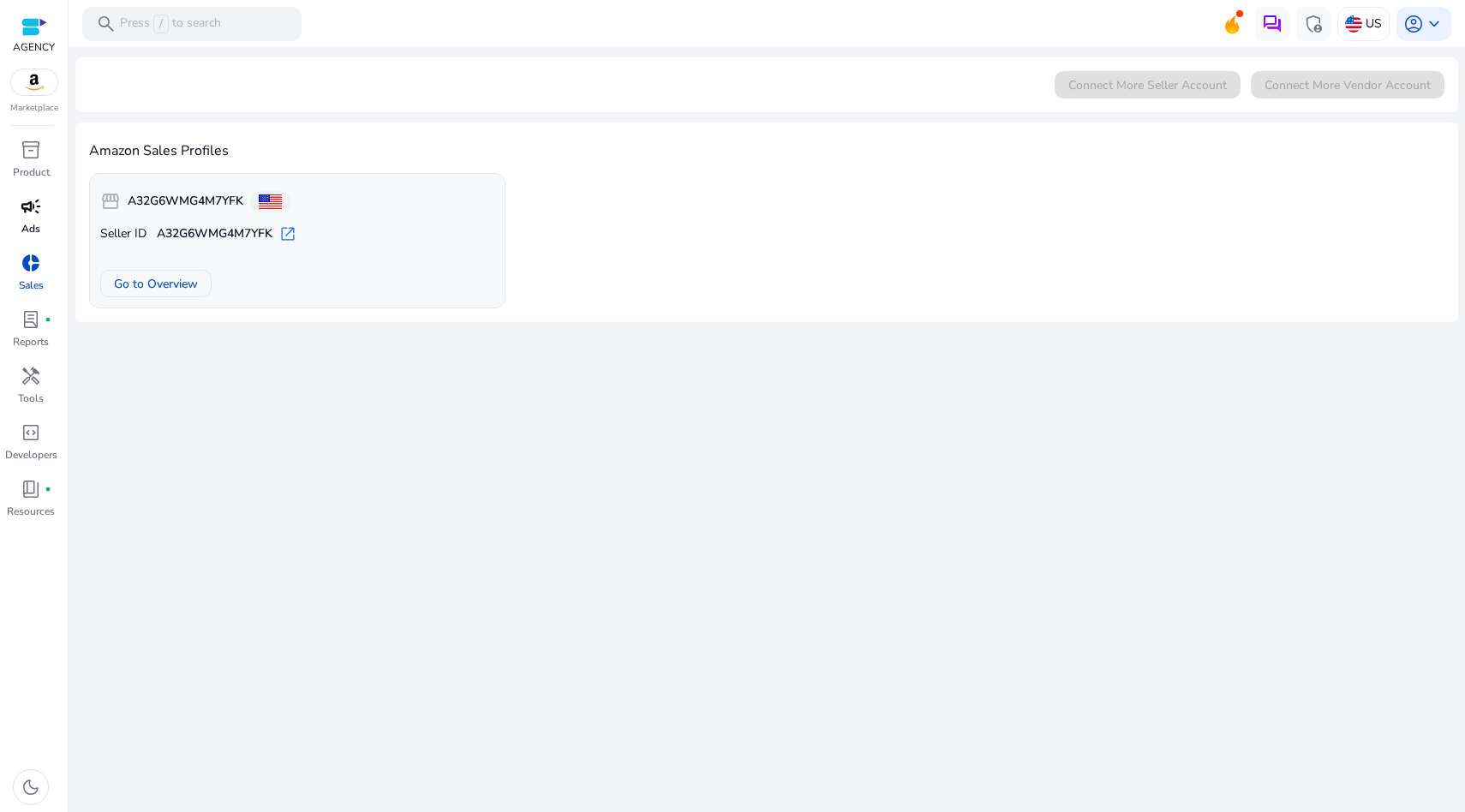
click at [31, 205] on span "campaign" at bounding box center [30, 206] width 20 height 20
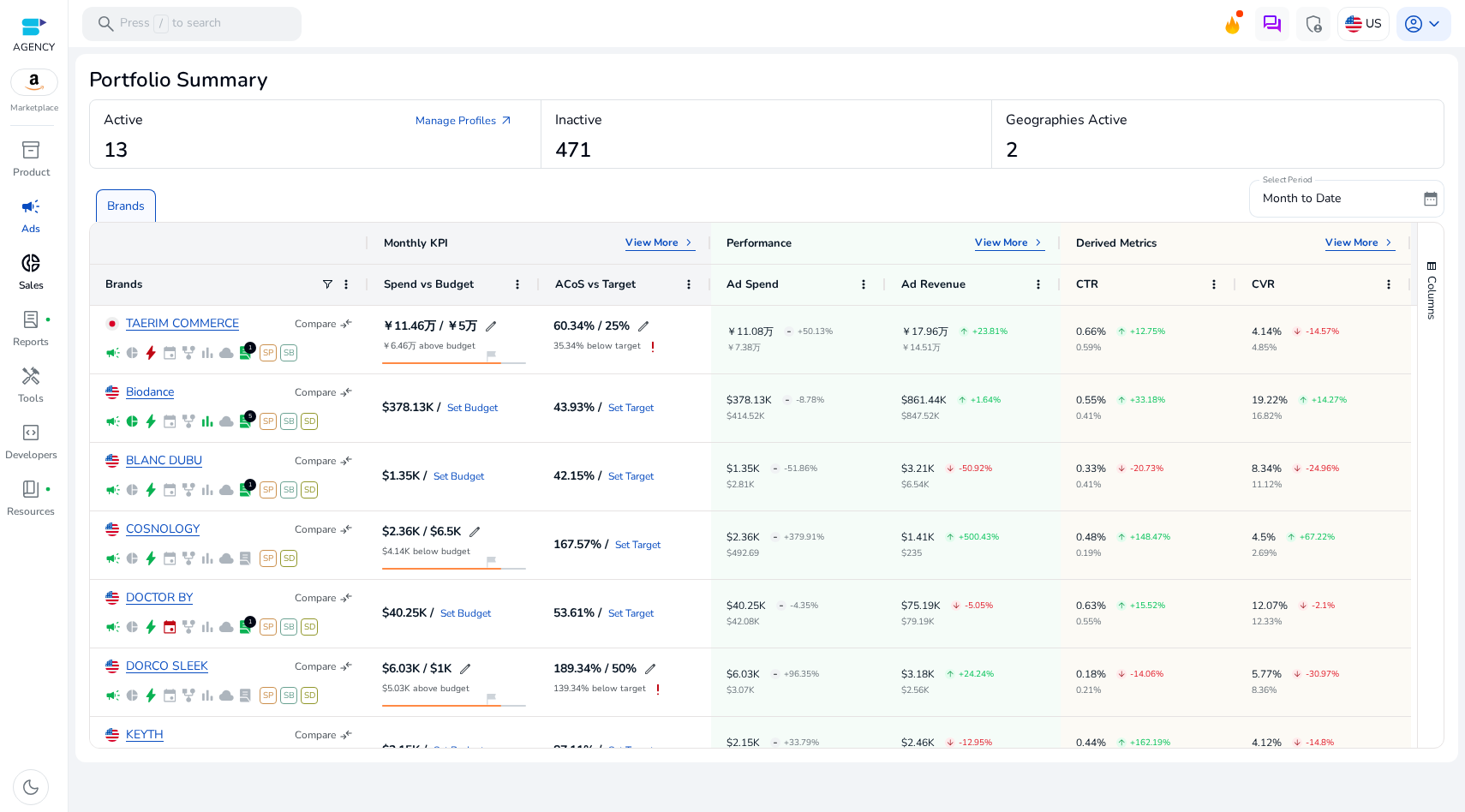
click at [27, 263] on span "donut_small" at bounding box center [30, 263] width 20 height 20
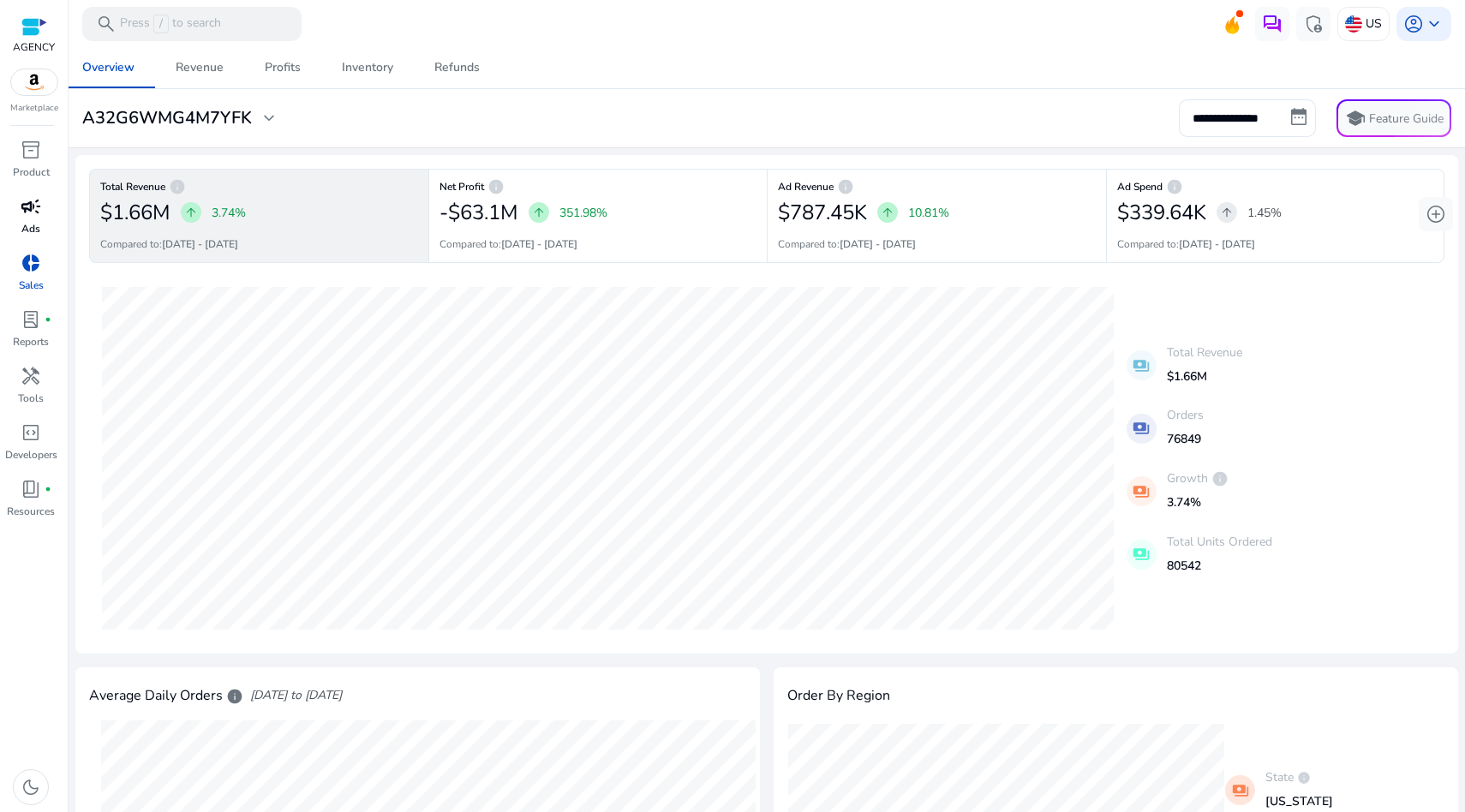
click at [35, 211] on span "campaign" at bounding box center [30, 206] width 20 height 20
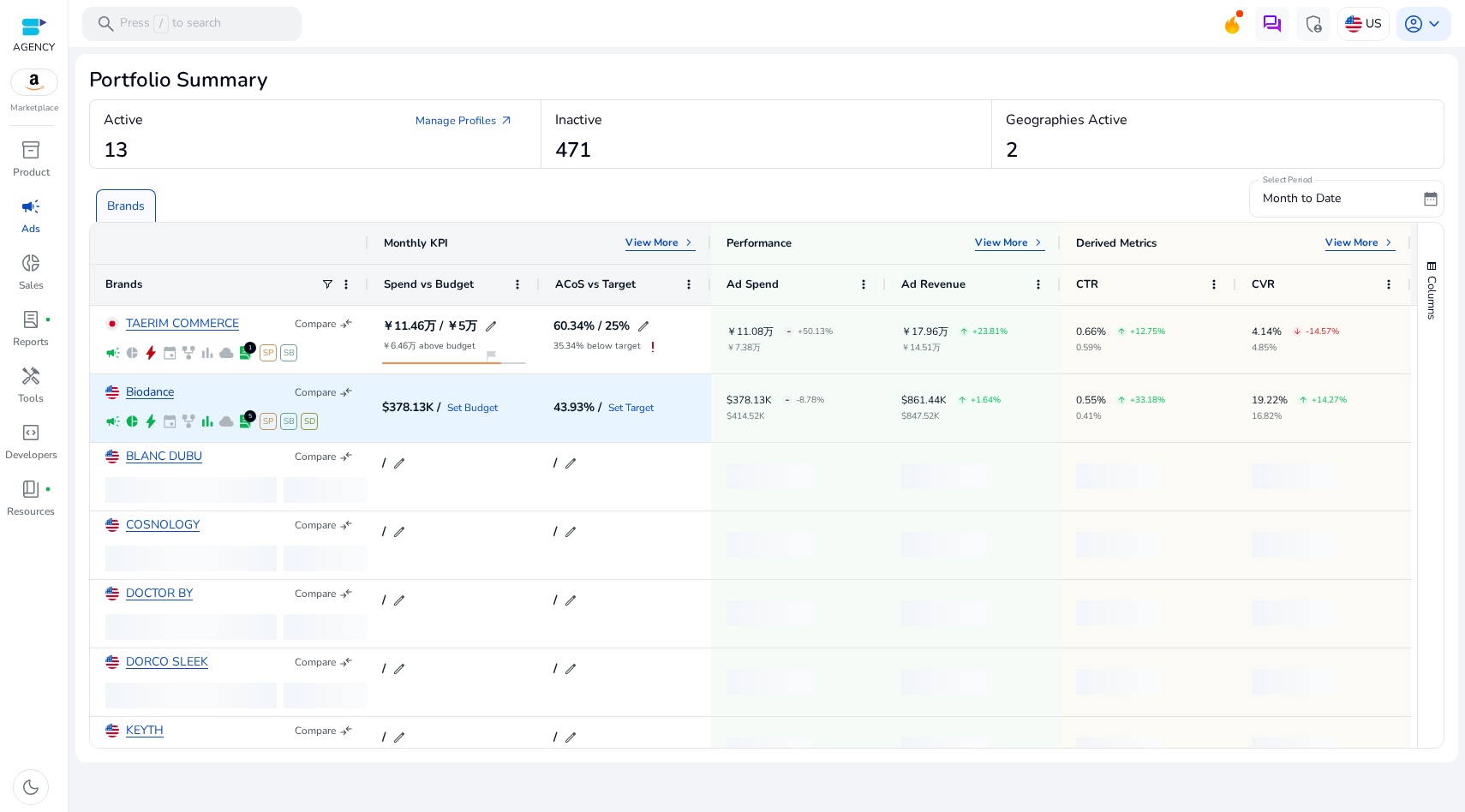
click at [150, 386] on link "Biodance" at bounding box center [149, 392] width 48 height 13
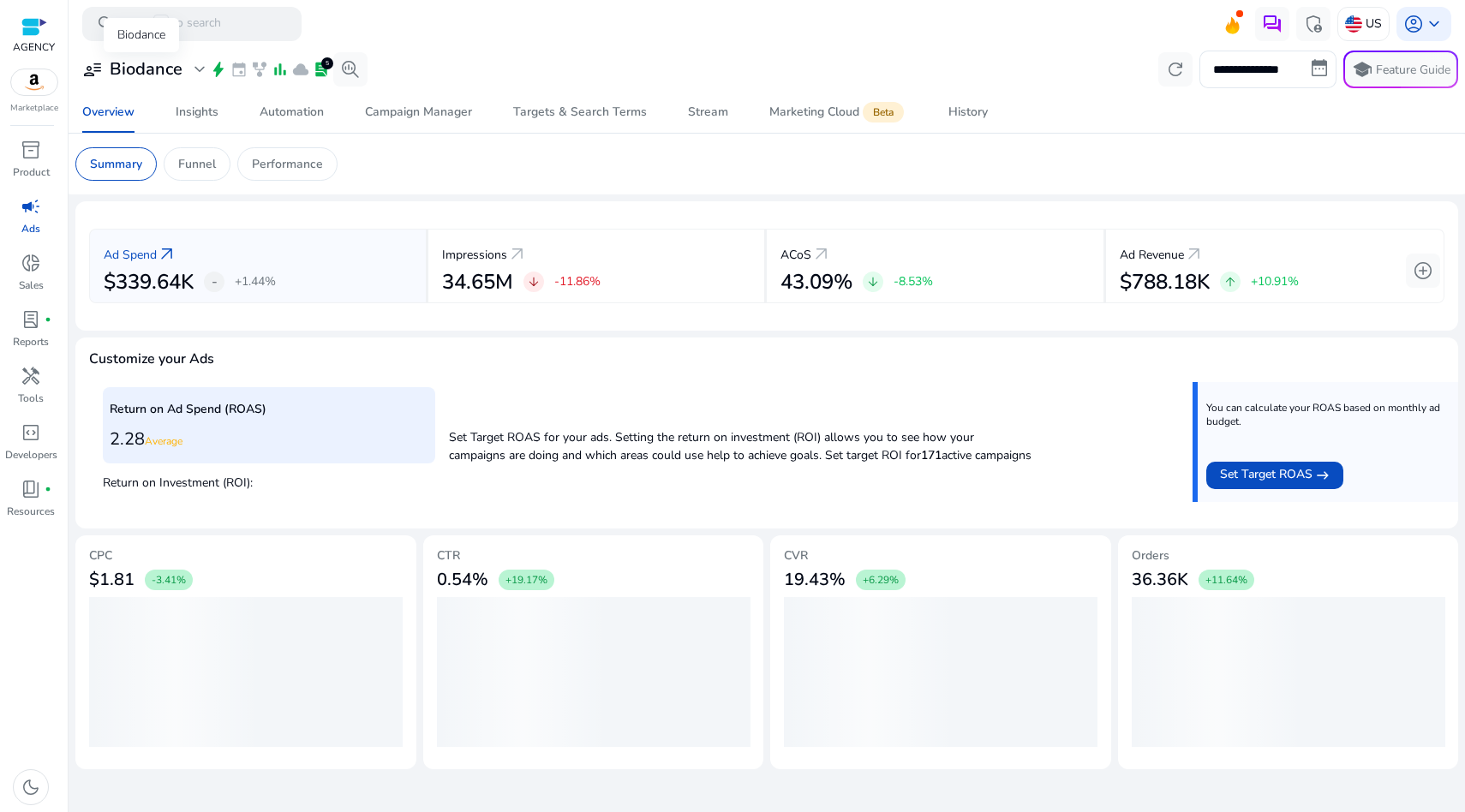
click at [192, 73] on span "expand_more" at bounding box center [199, 69] width 20 height 20
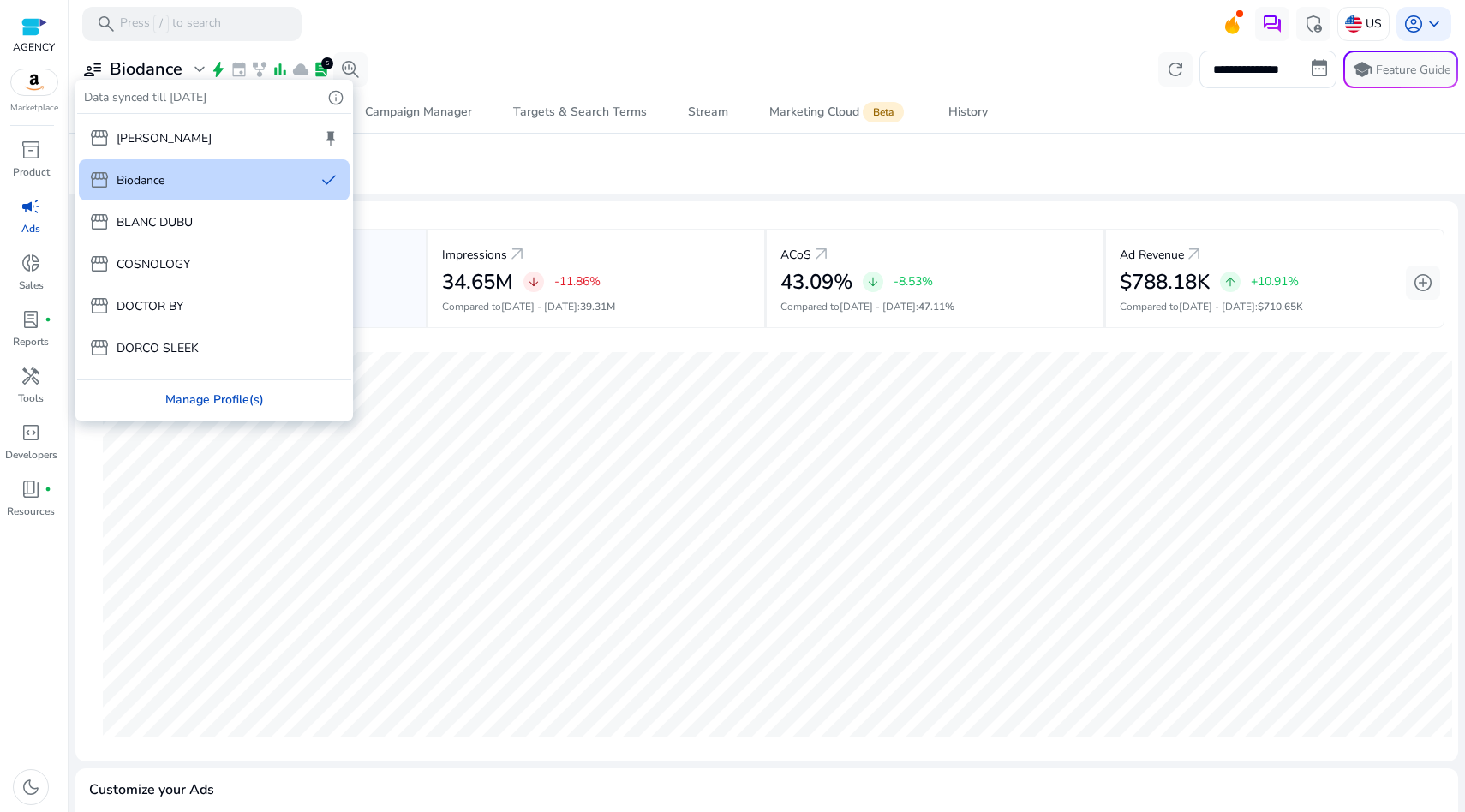
click at [185, 392] on div "Manage Profile(s)" at bounding box center [214, 400] width 274 height 39
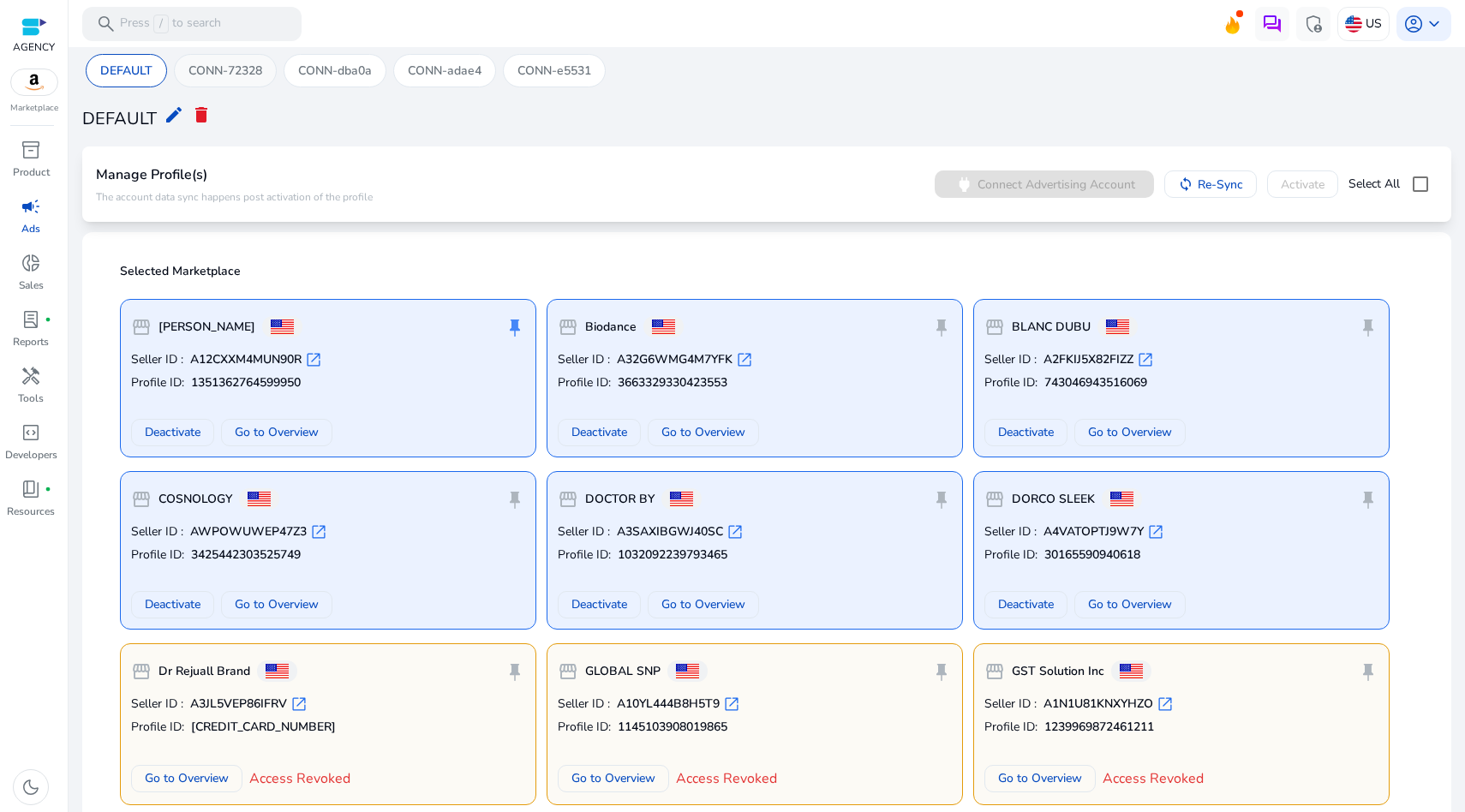
click at [226, 79] on p "CONN-72328" at bounding box center [224, 70] width 73 height 18
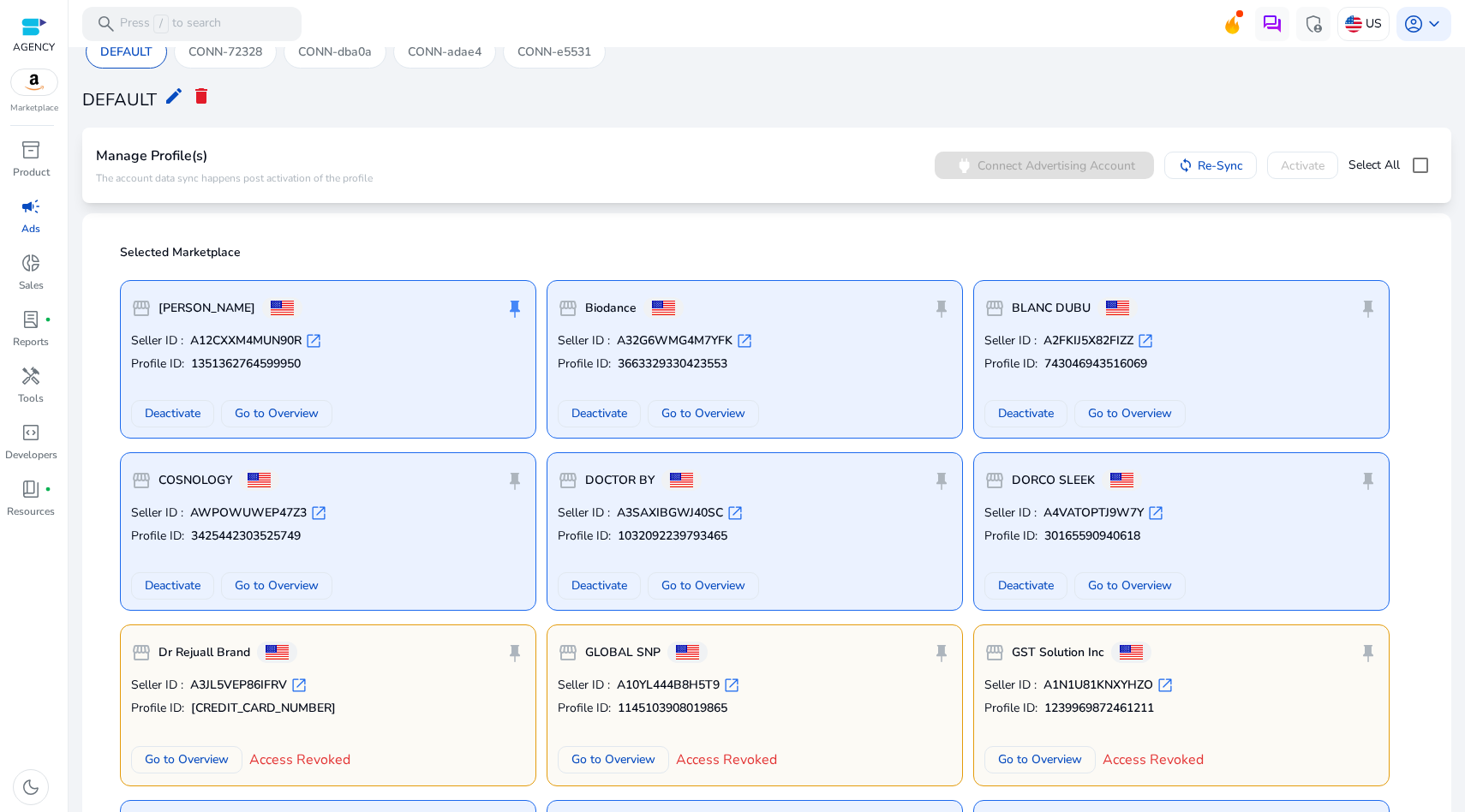
scroll to position [20, 0]
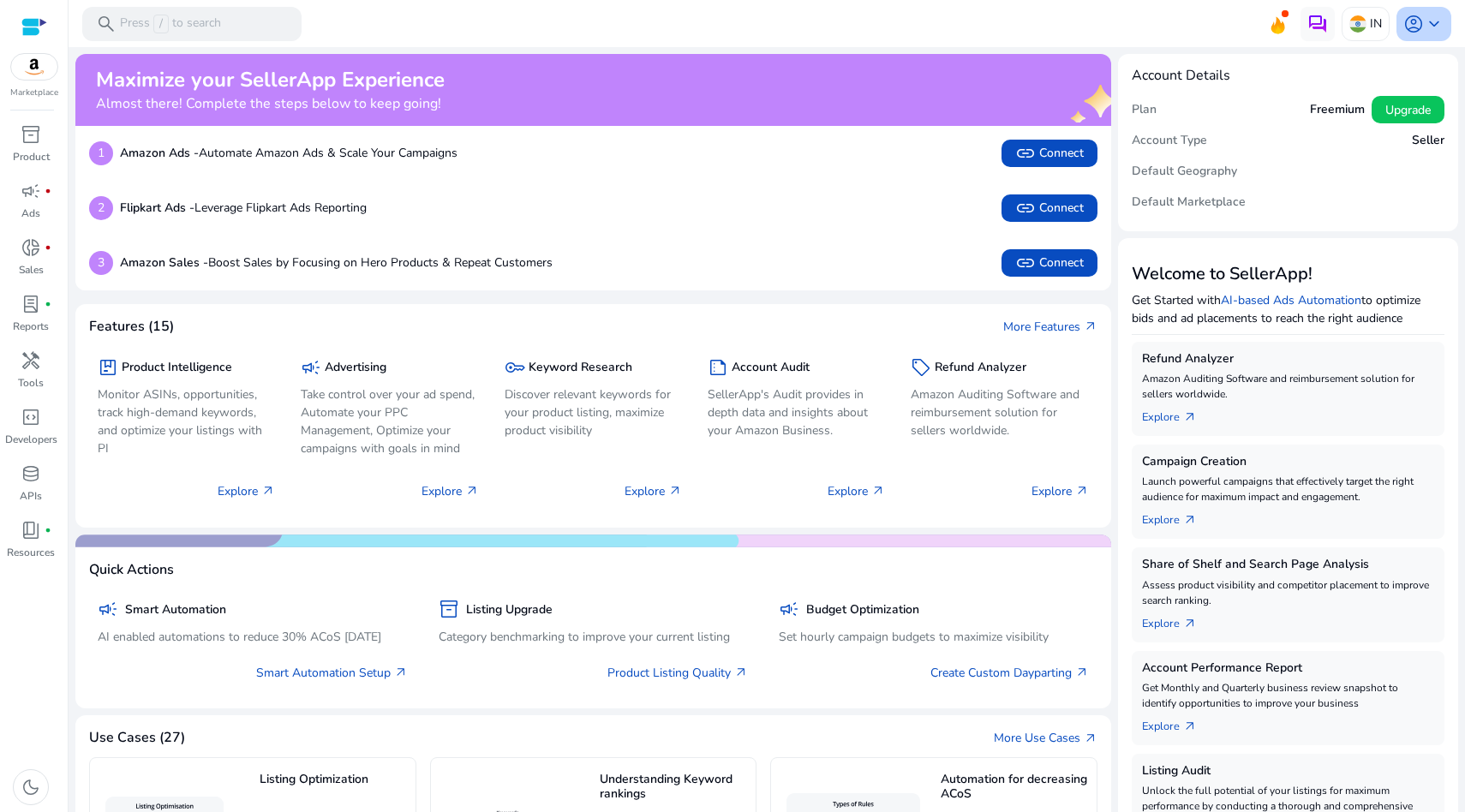
click at [1419, 10] on div "account_circle keyboard_arrow_down" at bounding box center [1424, 23] width 55 height 34
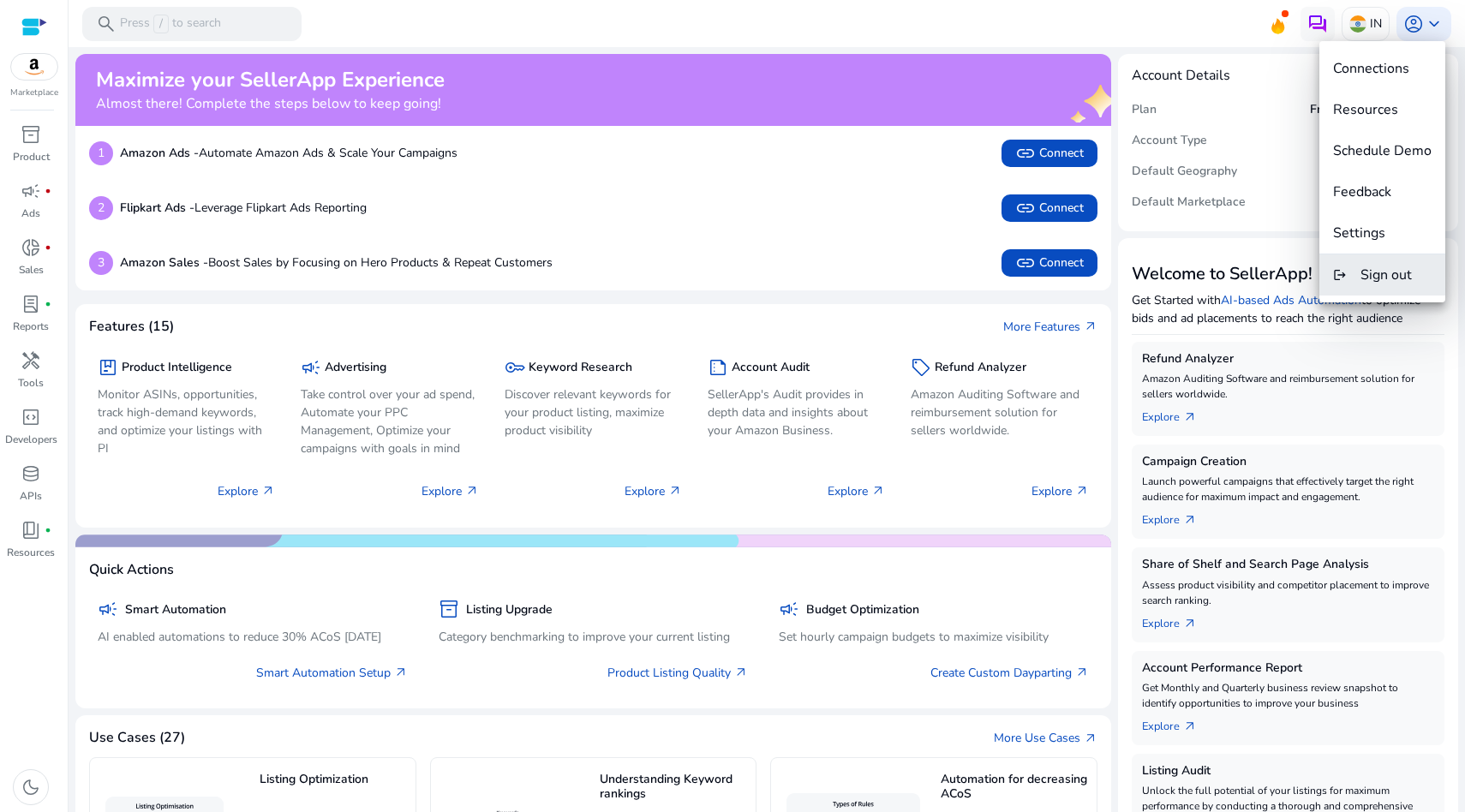
click at [1360, 278] on button "logout Sign out" at bounding box center [1382, 275] width 126 height 41
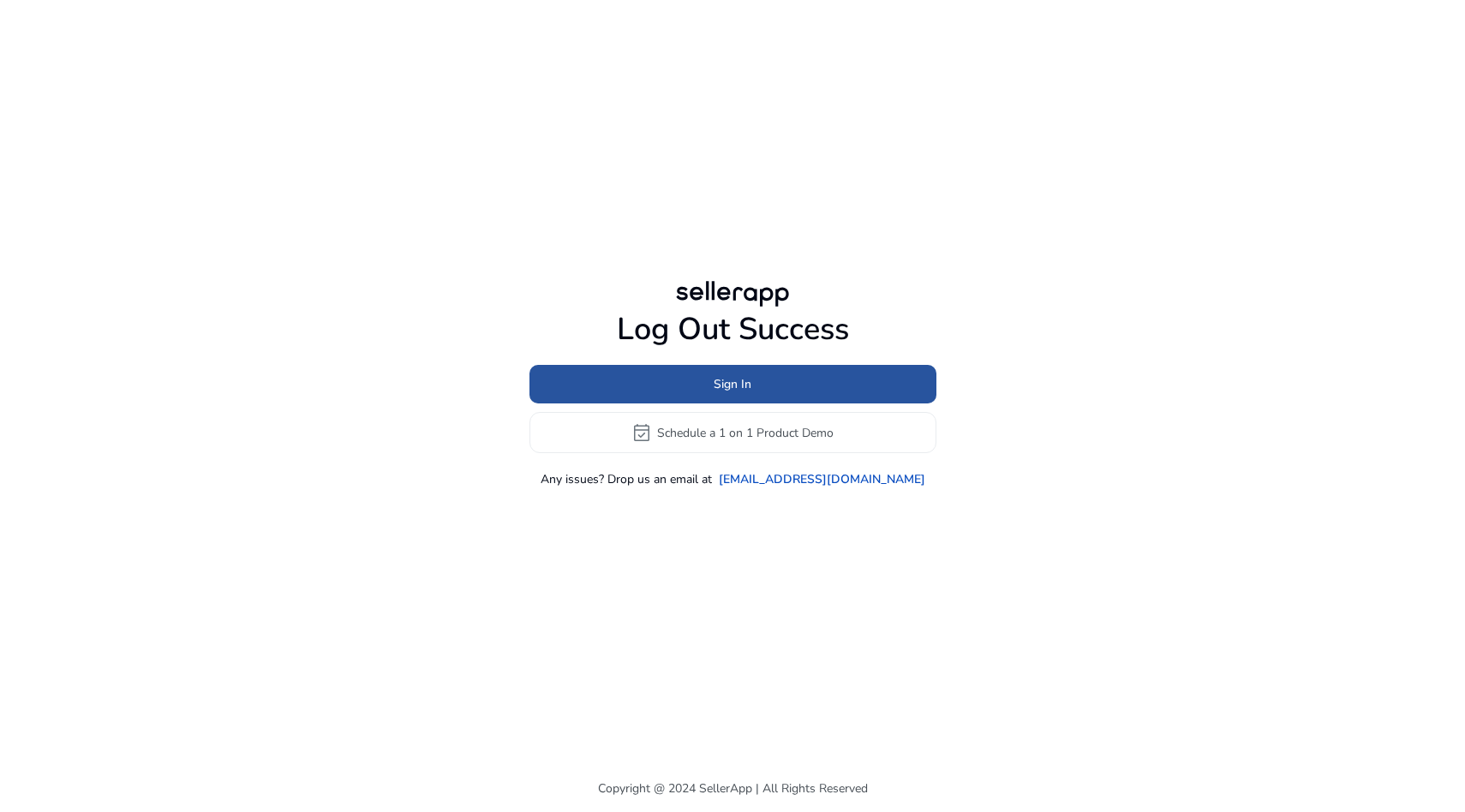
click at [762, 383] on span at bounding box center [733, 385] width 407 height 41
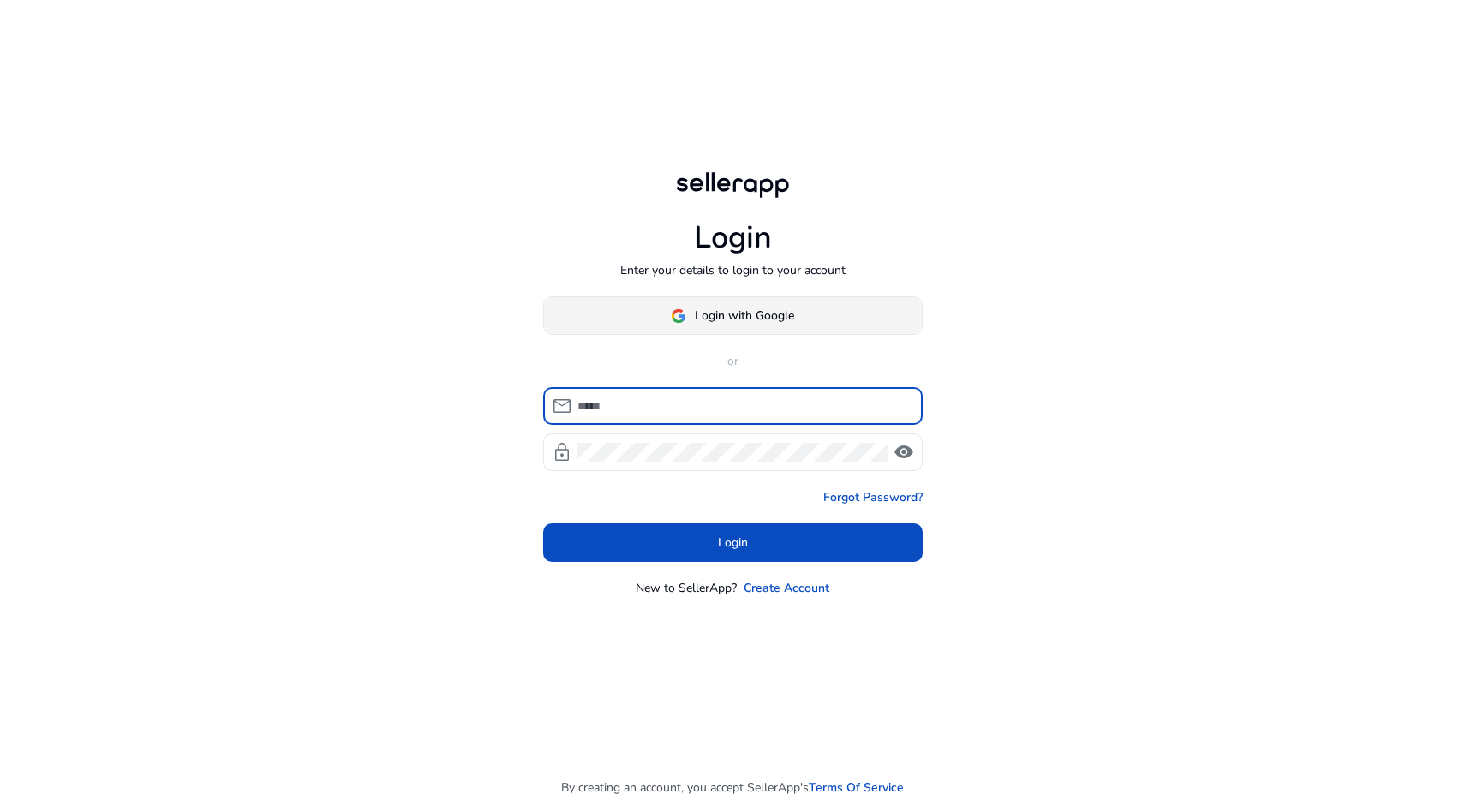
type input "**********"
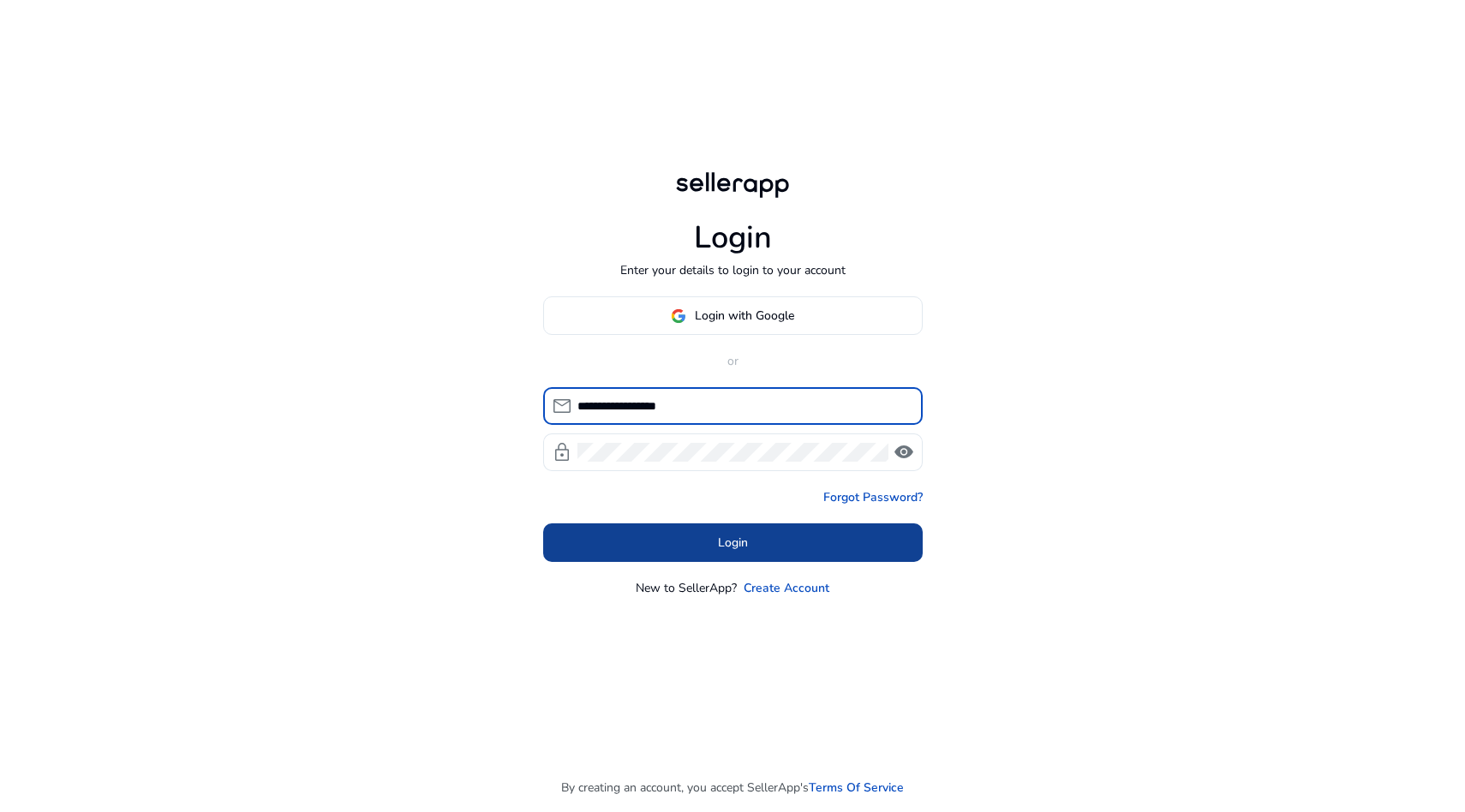
click at [711, 525] on span at bounding box center [733, 544] width 380 height 41
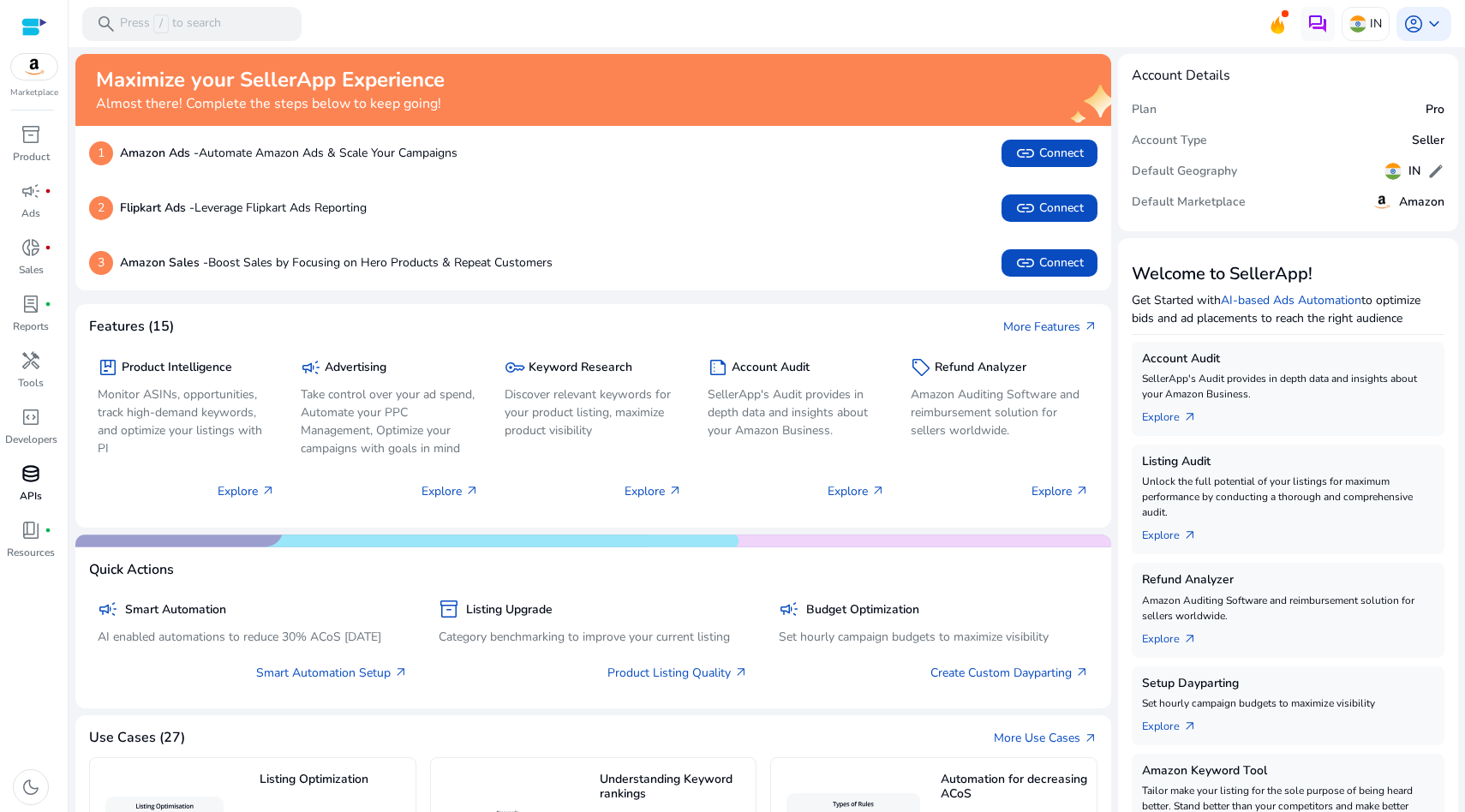
click at [23, 480] on span "database" at bounding box center [30, 473] width 20 height 20
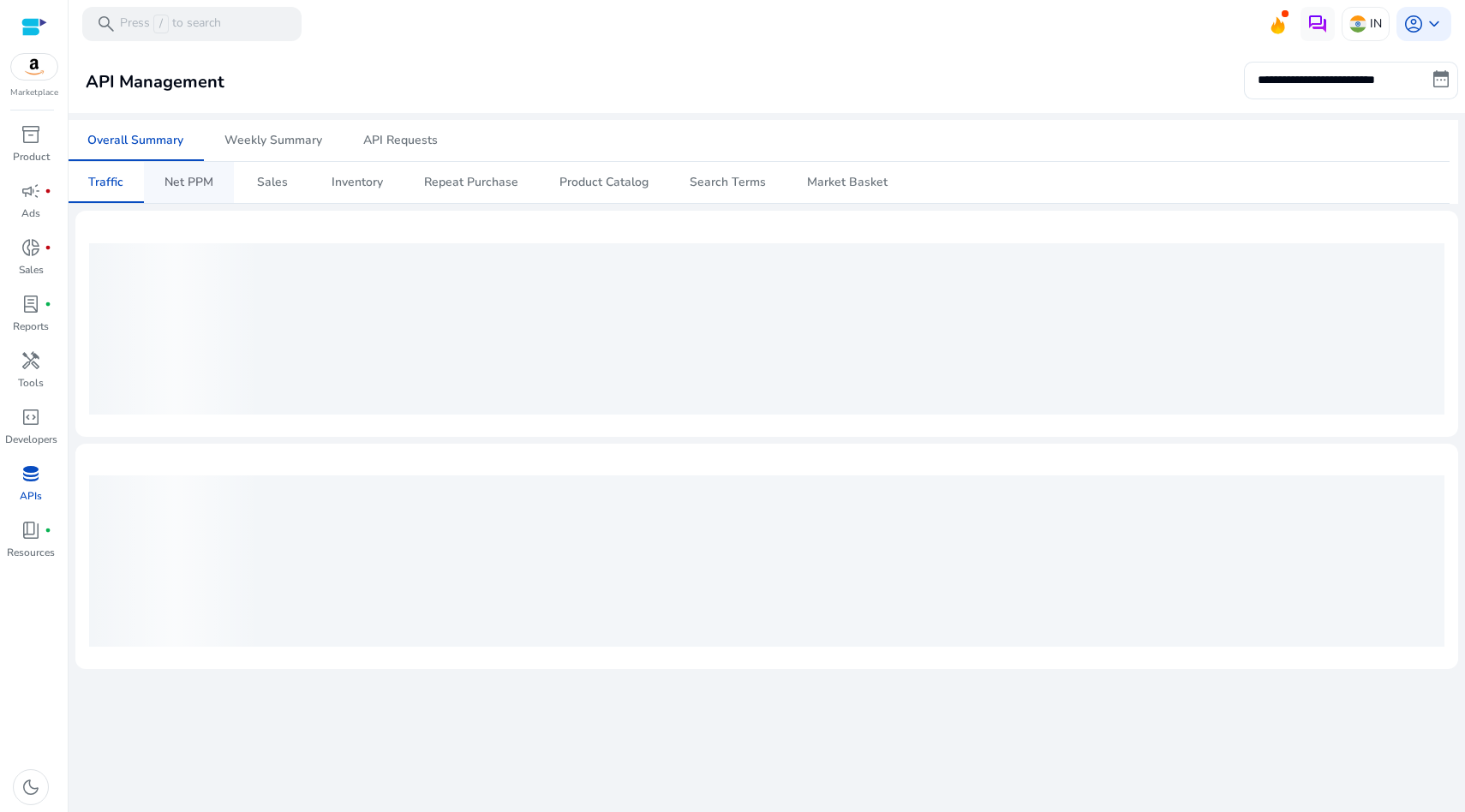
click at [172, 181] on div "Net PPM" at bounding box center [189, 183] width 49 height 12
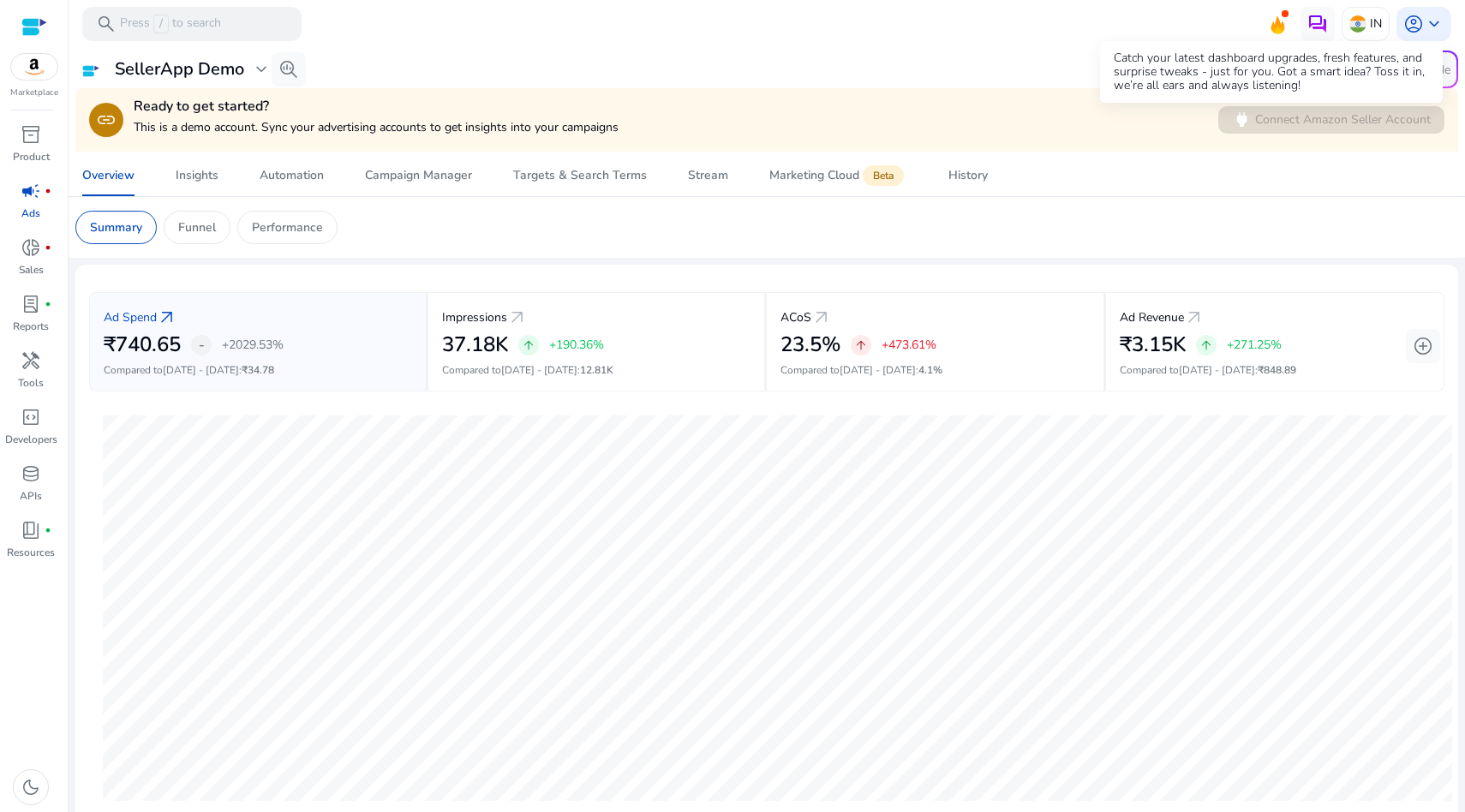
click at [1276, 31] on icon at bounding box center [1278, 30] width 5 height 8
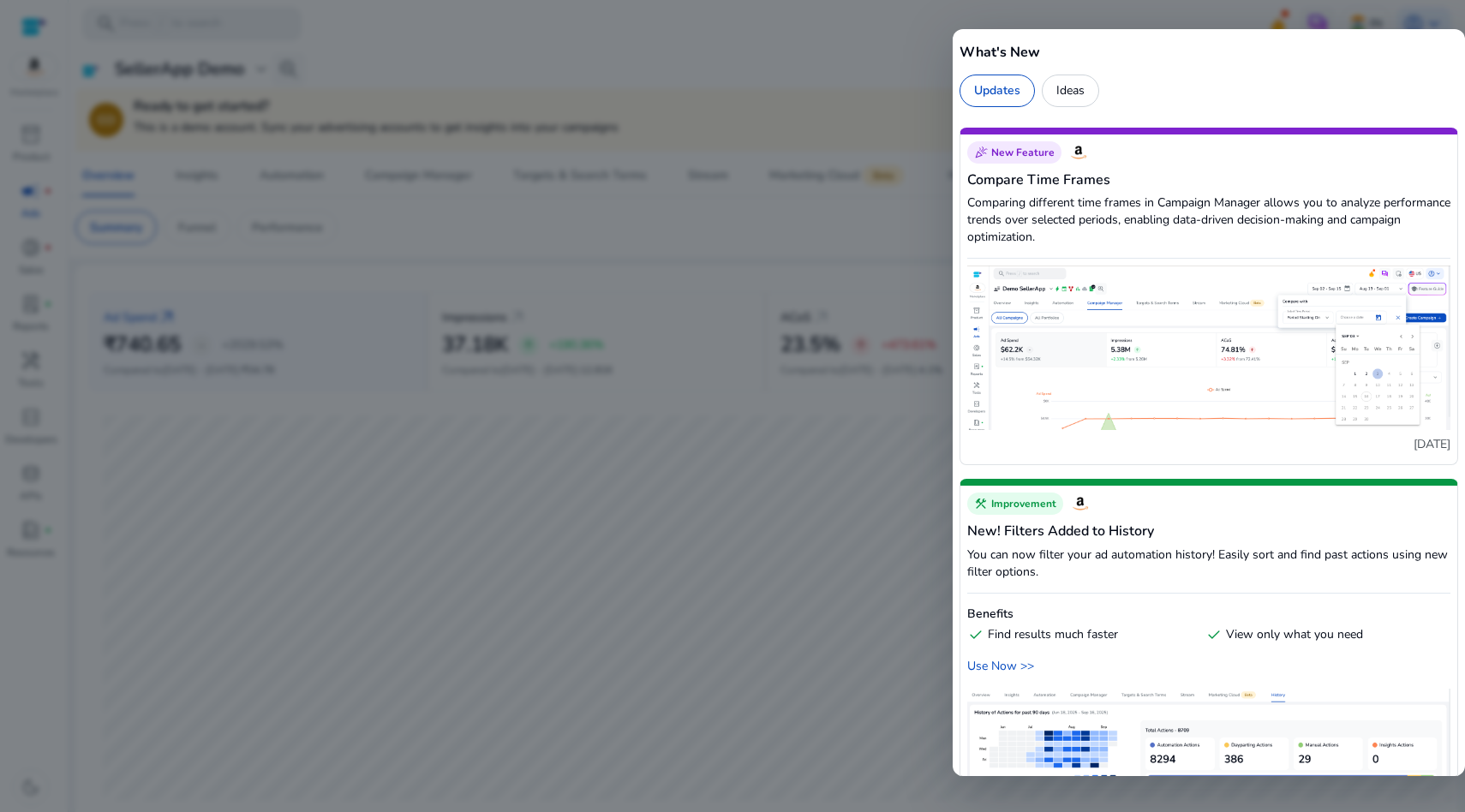
click at [772, 491] on div at bounding box center [732, 406] width 1465 height 812
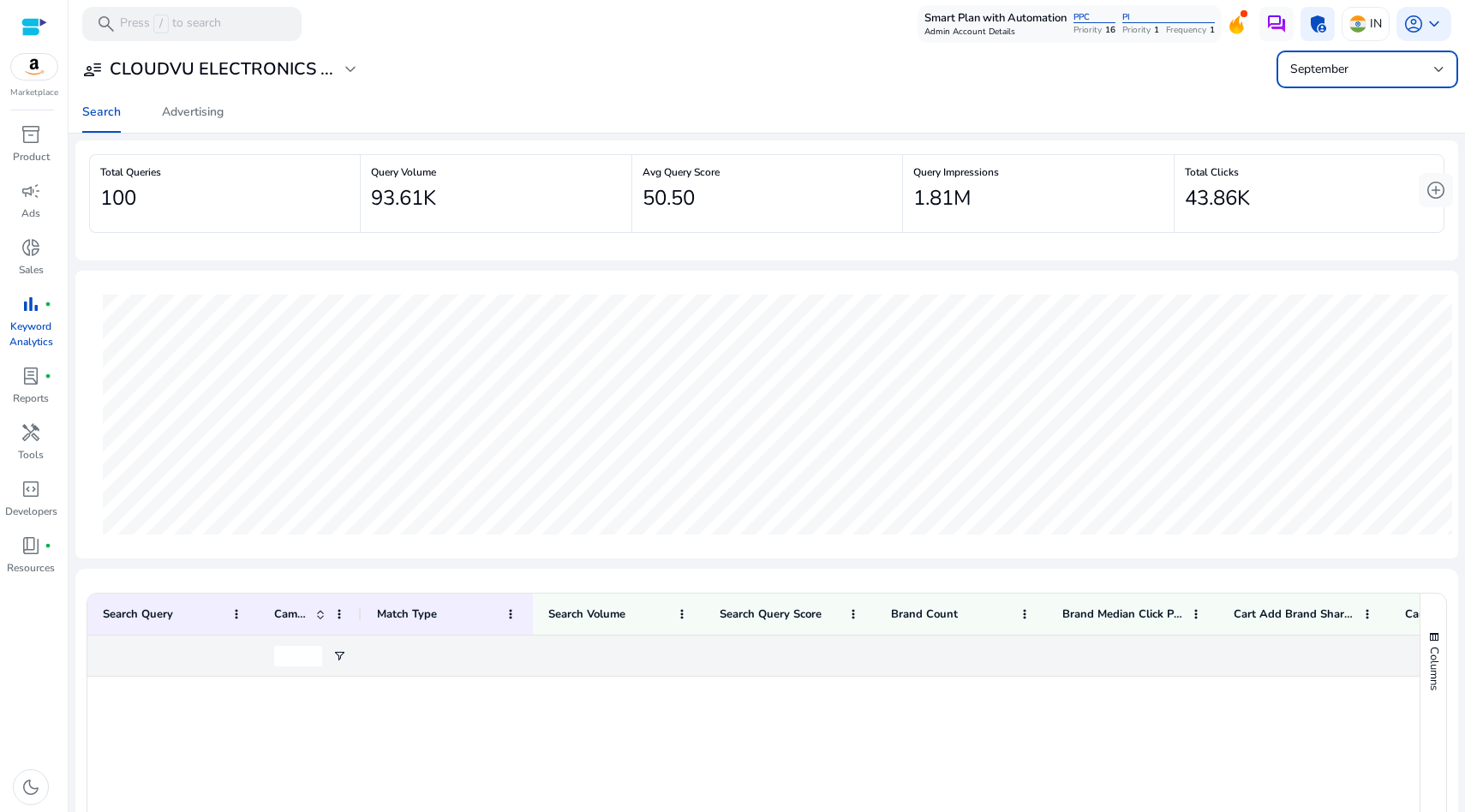
scroll to position [212, 0]
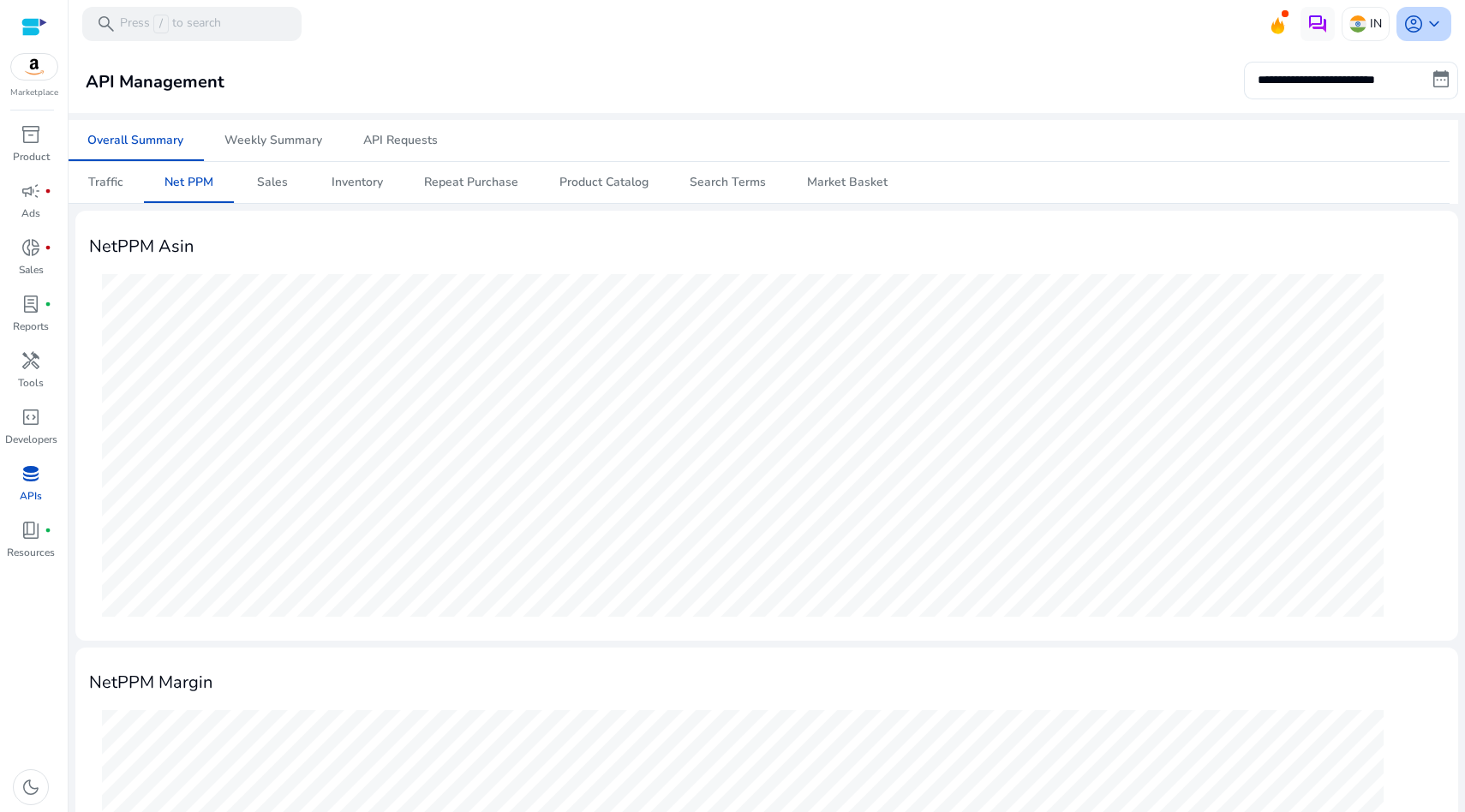
click at [1413, 27] on span "account_circle" at bounding box center [1413, 23] width 20 height 20
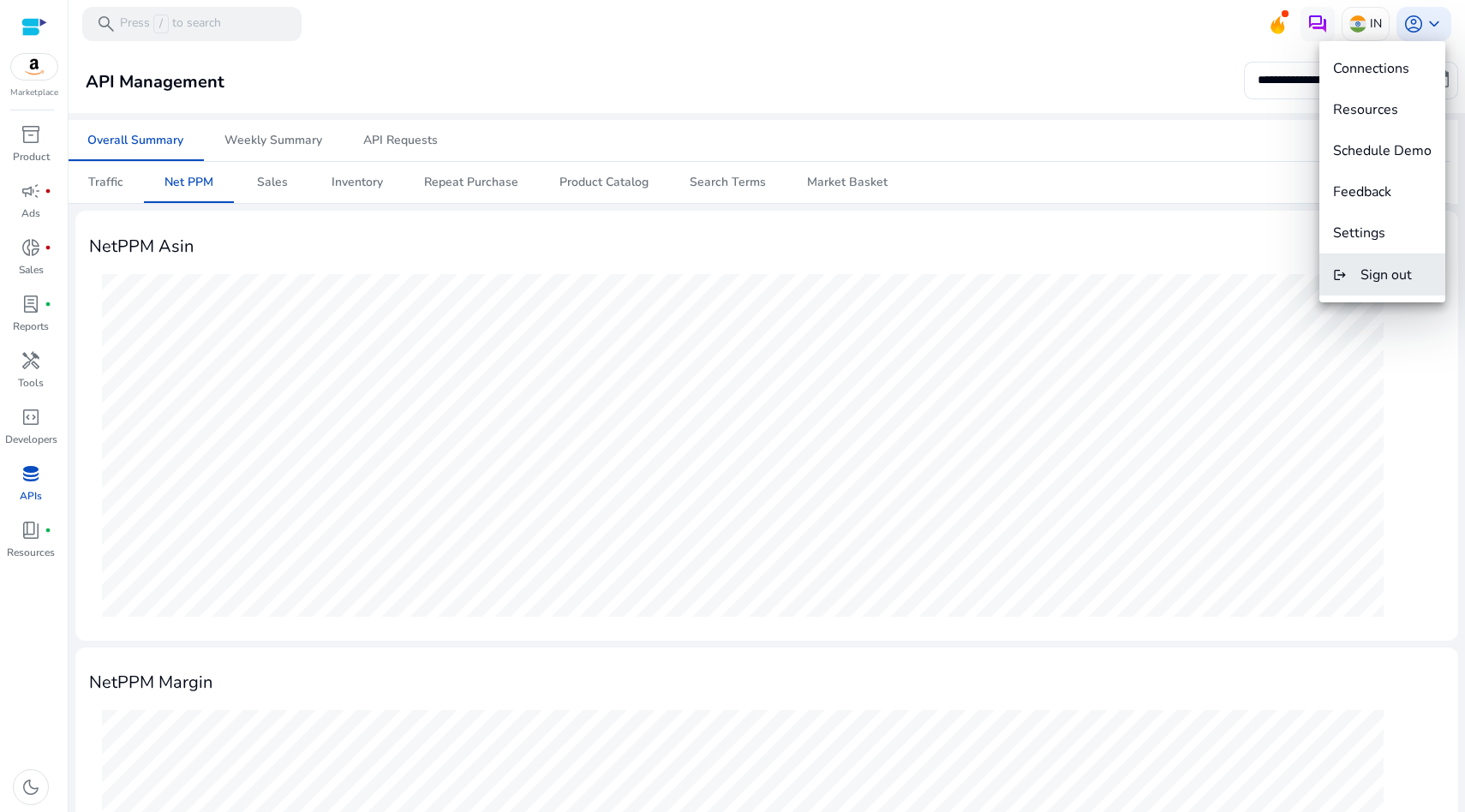
click at [1378, 285] on button "logout Sign out" at bounding box center [1382, 275] width 126 height 41
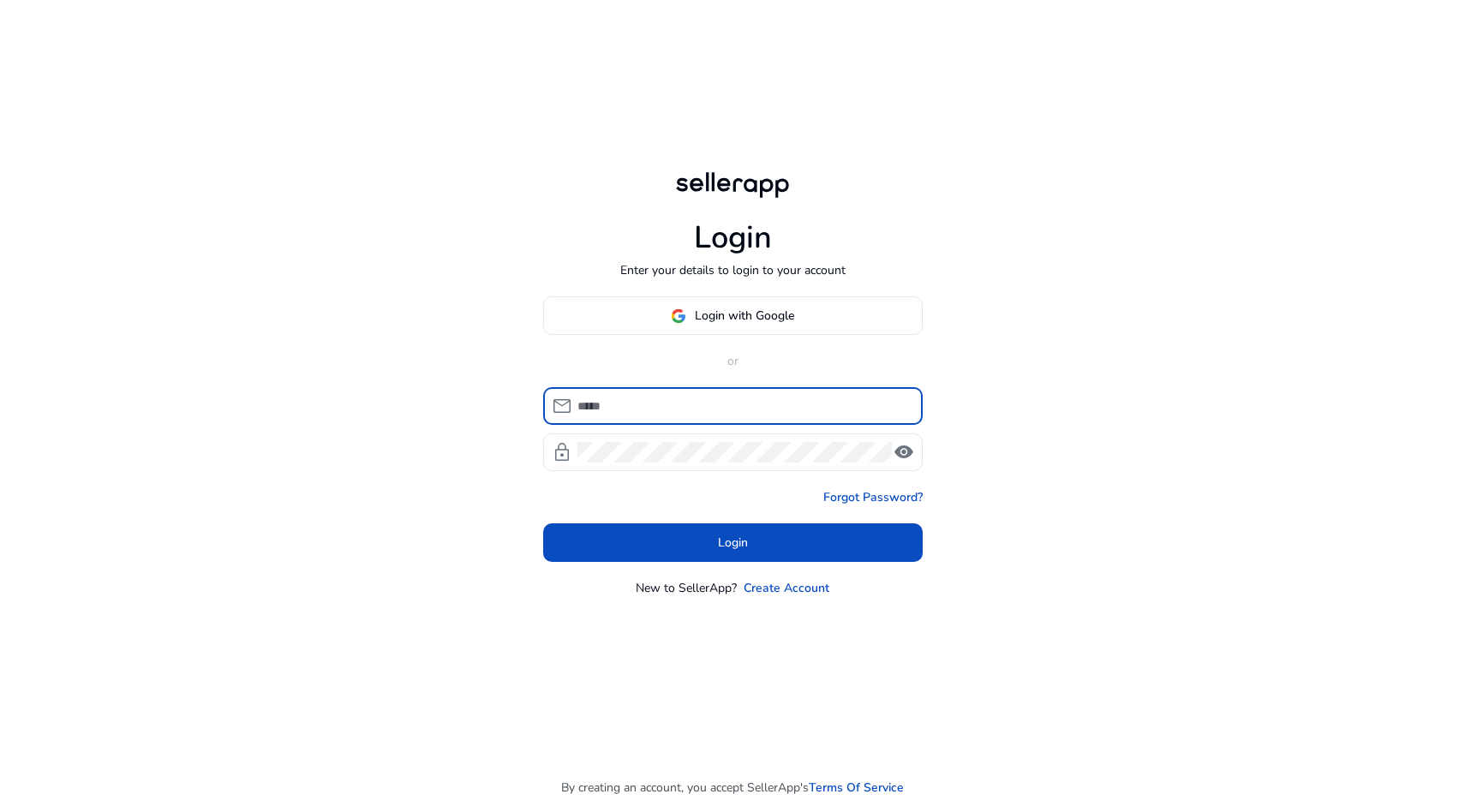
type input "**********"
